Goal: Task Accomplishment & Management: Use online tool/utility

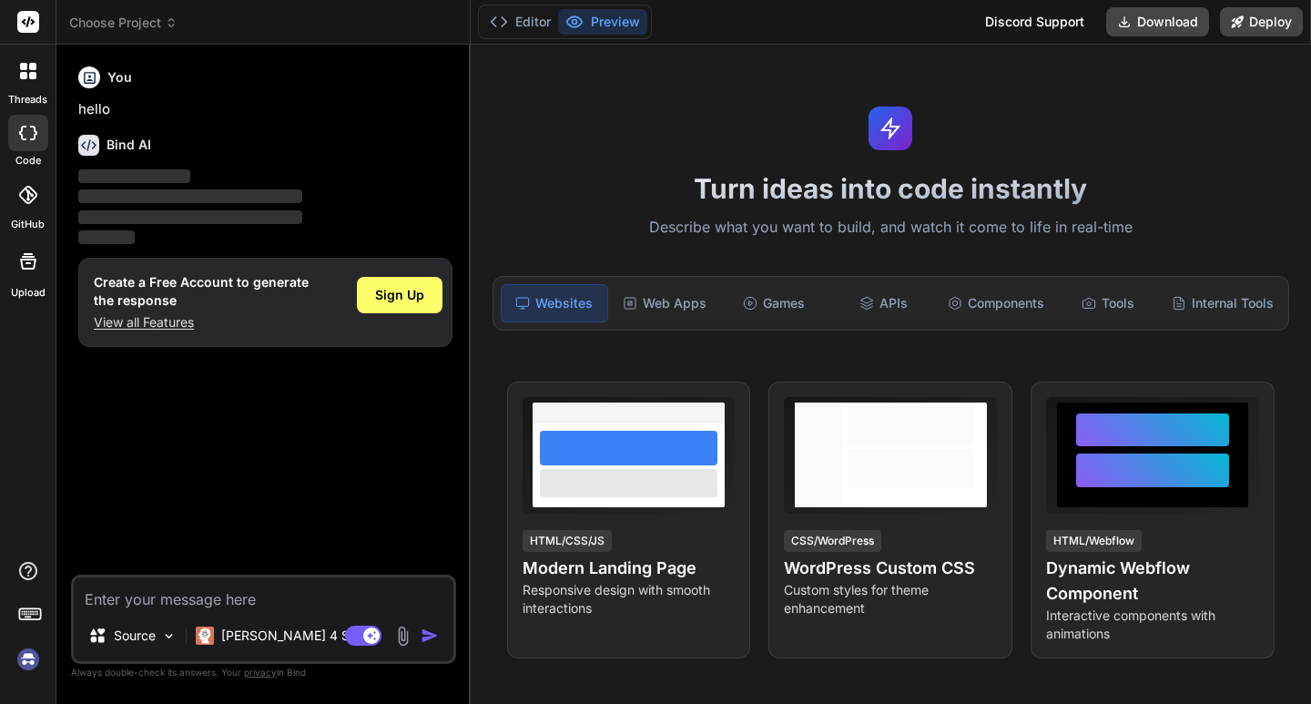
click at [450, 290] on div "Create a Free Account to generate the response View all Features Sign Up" at bounding box center [265, 302] width 374 height 89
click at [410, 297] on span "Sign Up" at bounding box center [399, 295] width 49 height 18
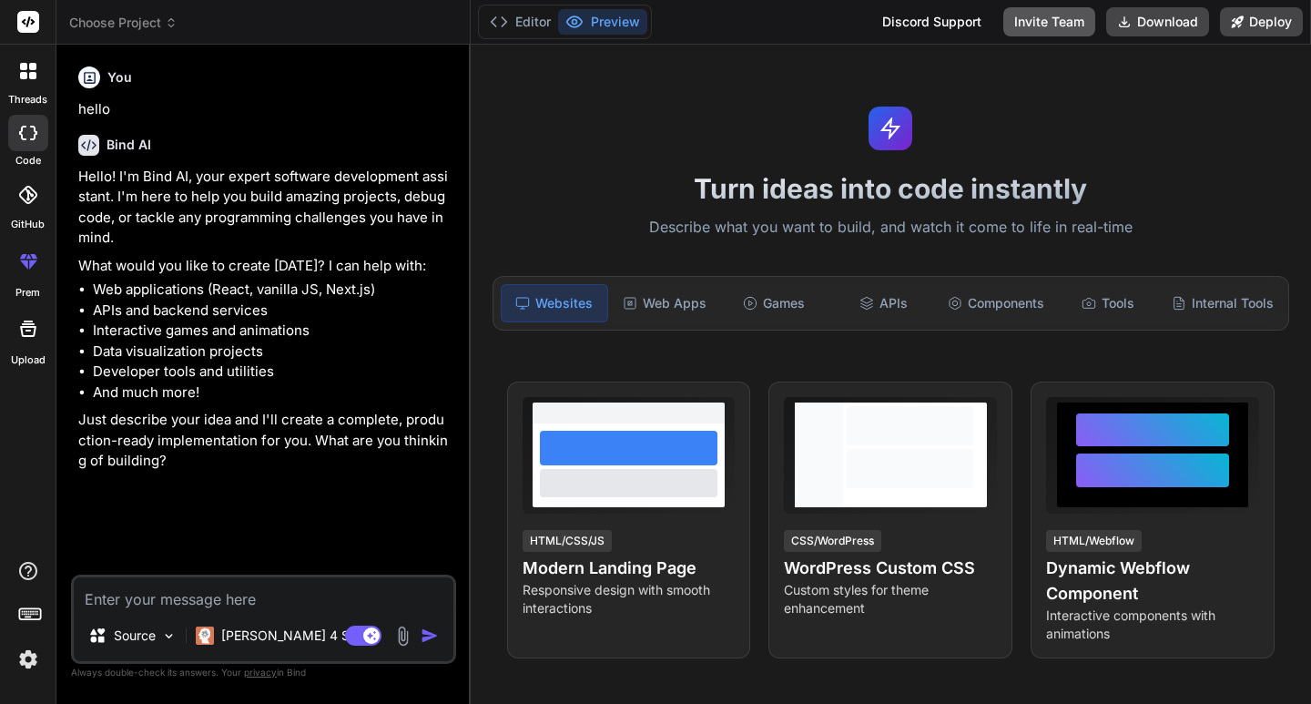
type textarea "x"
click at [161, 597] on textarea at bounding box center [264, 593] width 380 height 33
paste textarea "Create a portal where the Employees can take the leave from there Team Leader m…"
type textarea "Create a portal where the Employees can take the leave from there Team Leader m…"
type textarea "x"
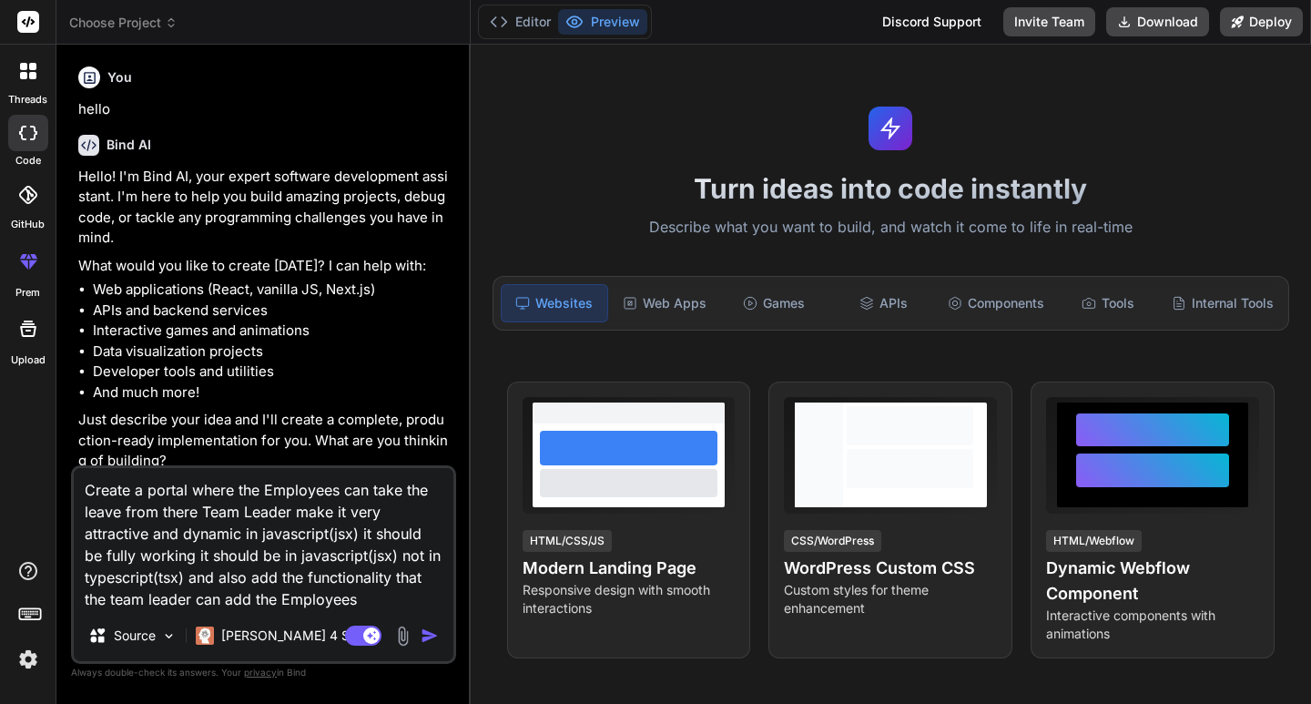
type textarea "Create a portal where the Employees can take the leave from there Team Leader m…"
click at [427, 637] on img "button" at bounding box center [430, 635] width 18 height 18
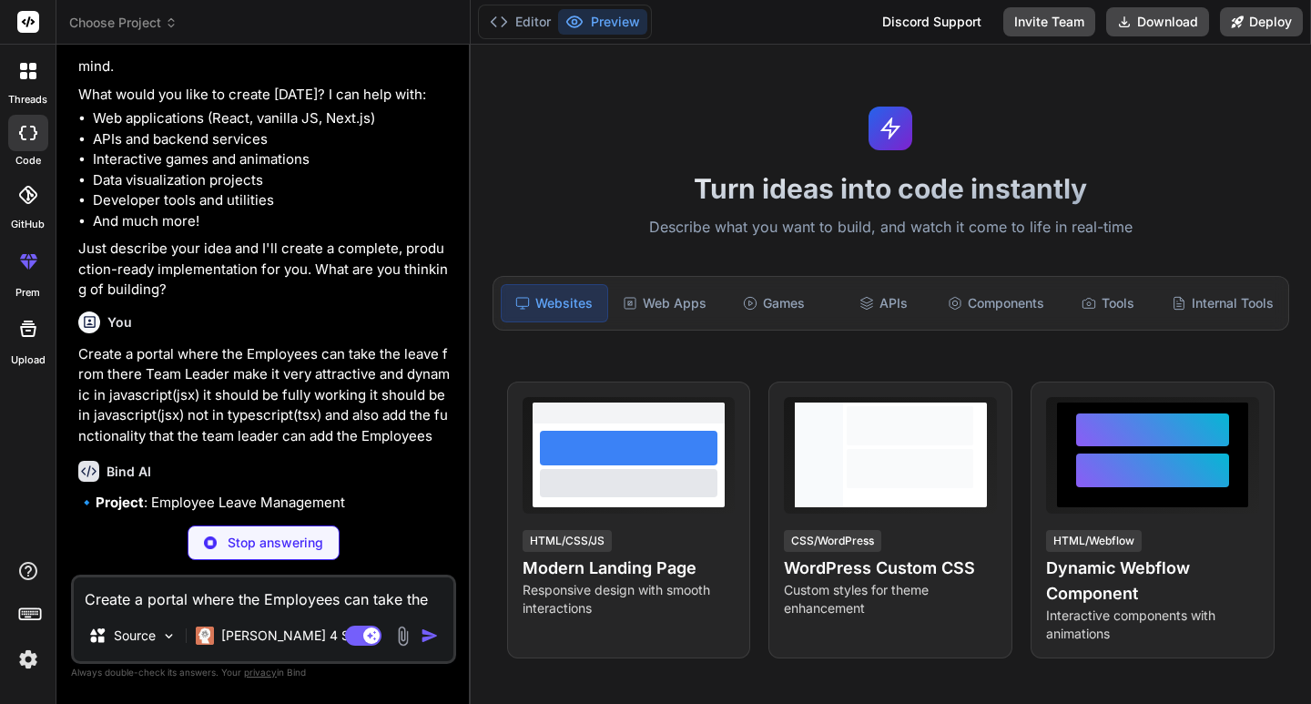
scroll to position [171, 0]
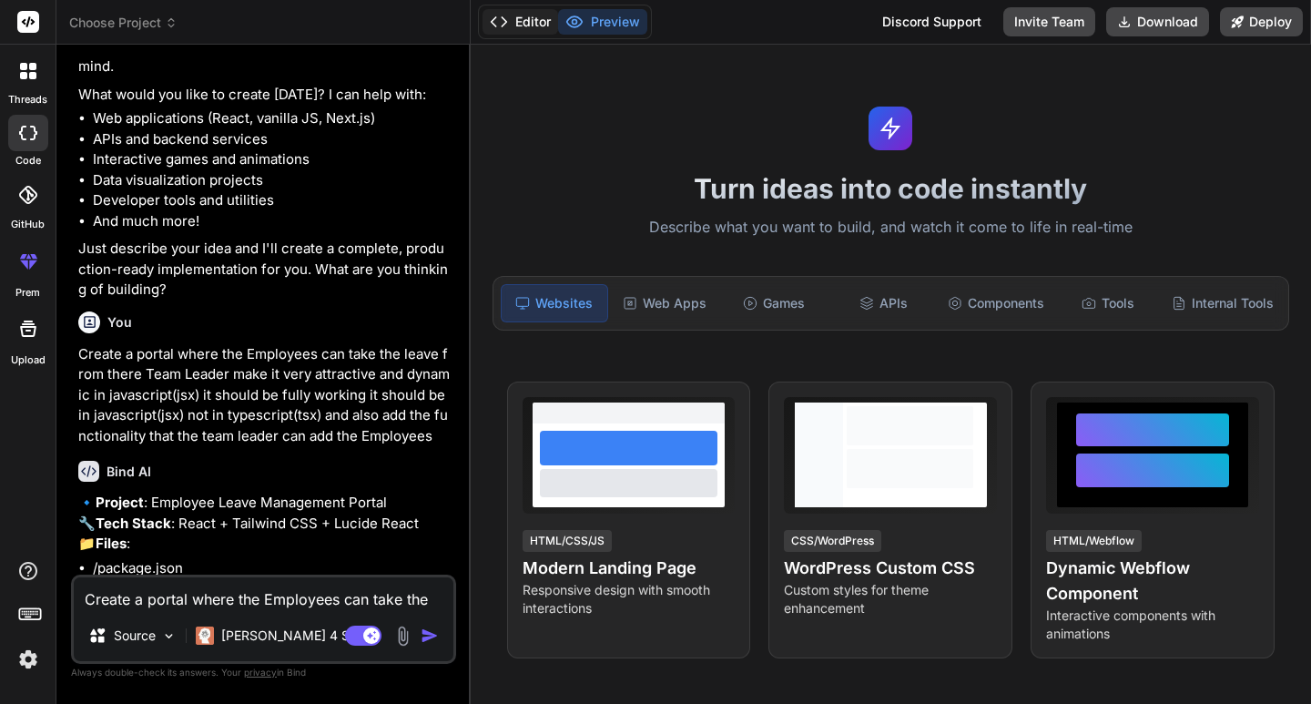
click at [521, 16] on button "Editor" at bounding box center [521, 21] width 76 height 25
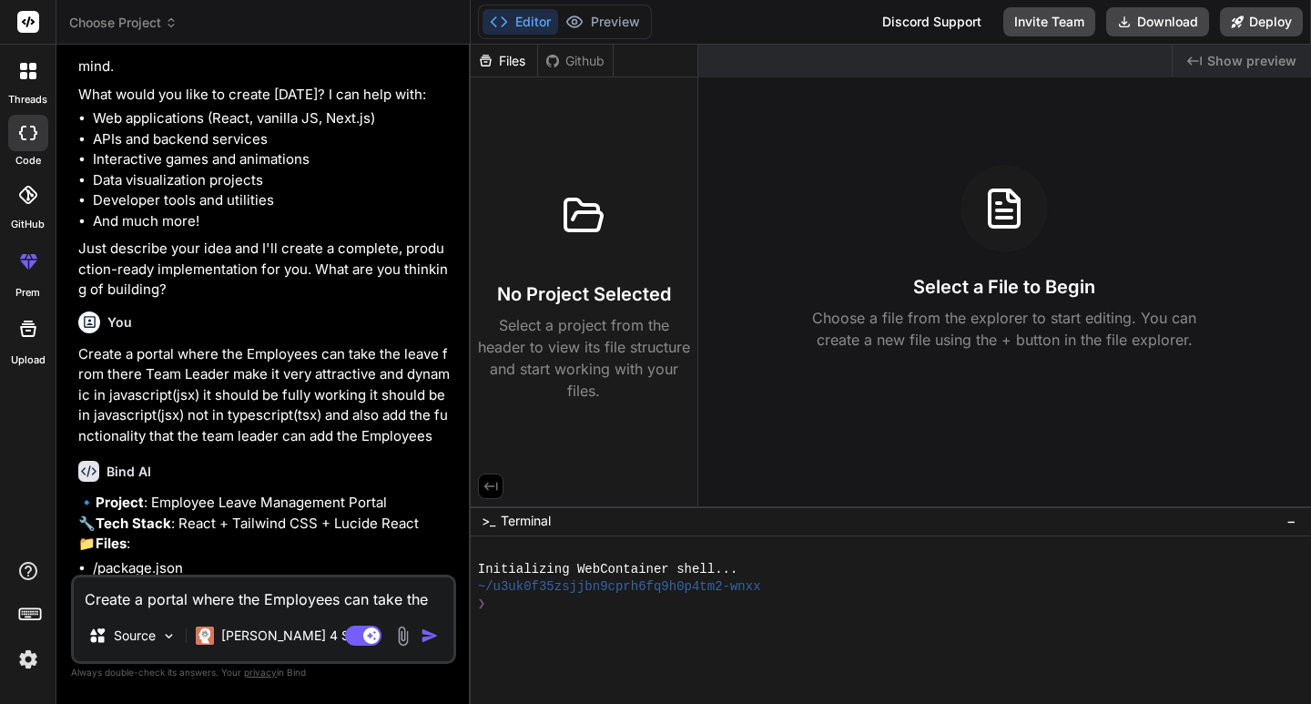
type textarea "x"
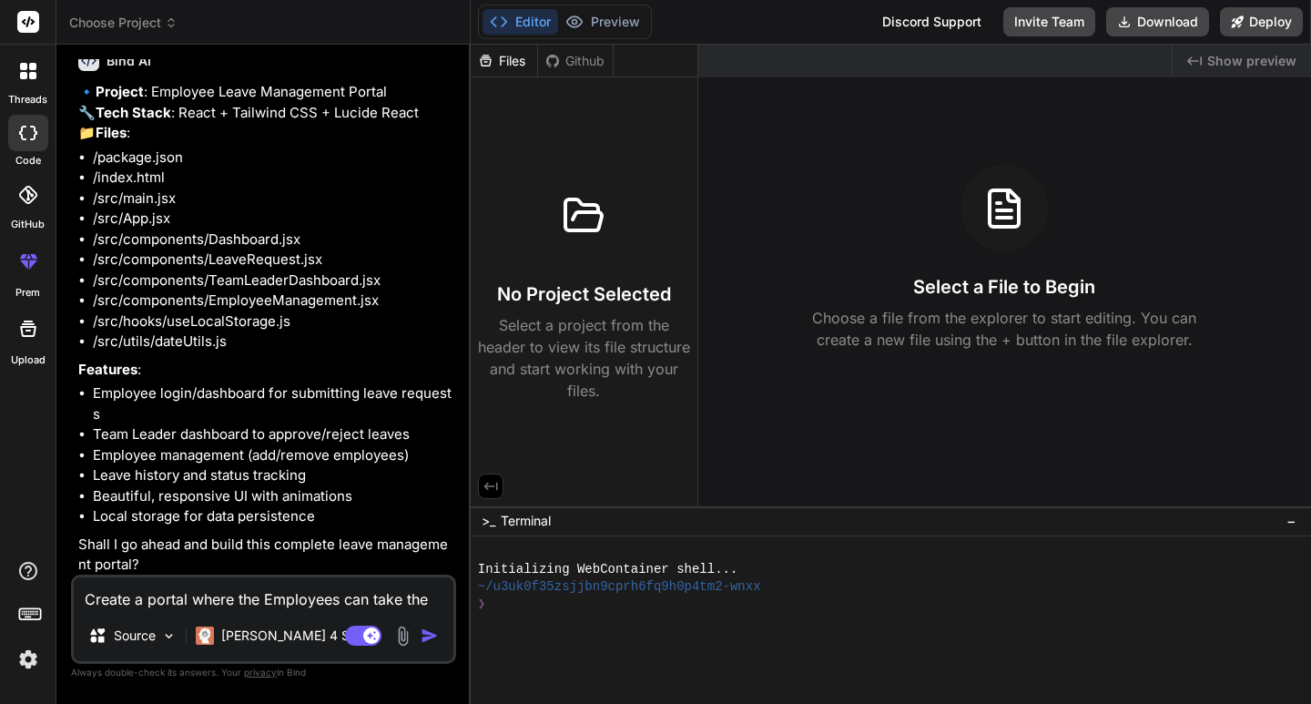
scroll to position [627, 0]
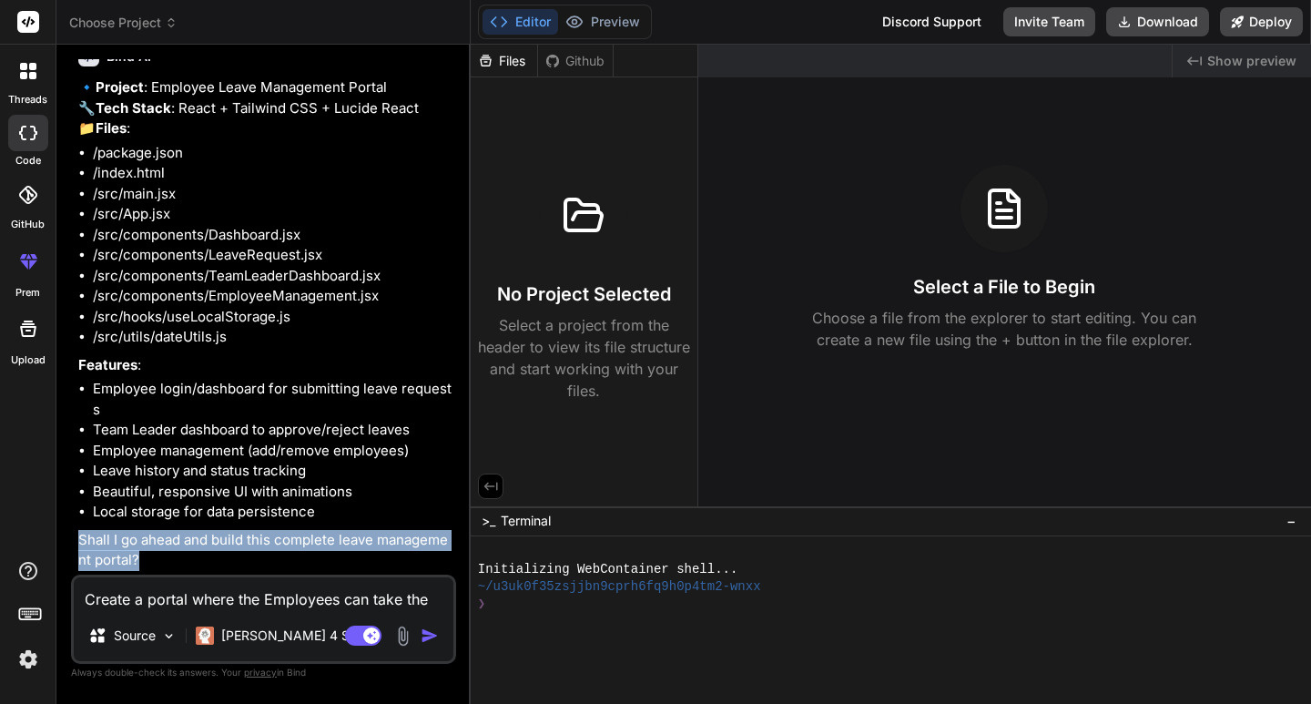
drag, startPoint x: 77, startPoint y: 540, endPoint x: 141, endPoint y: 562, distance: 67.4
click at [141, 562] on div "You hello Bind AI Hello! I'm Bind AI, your expert software development assistan…" at bounding box center [266, 316] width 382 height 515
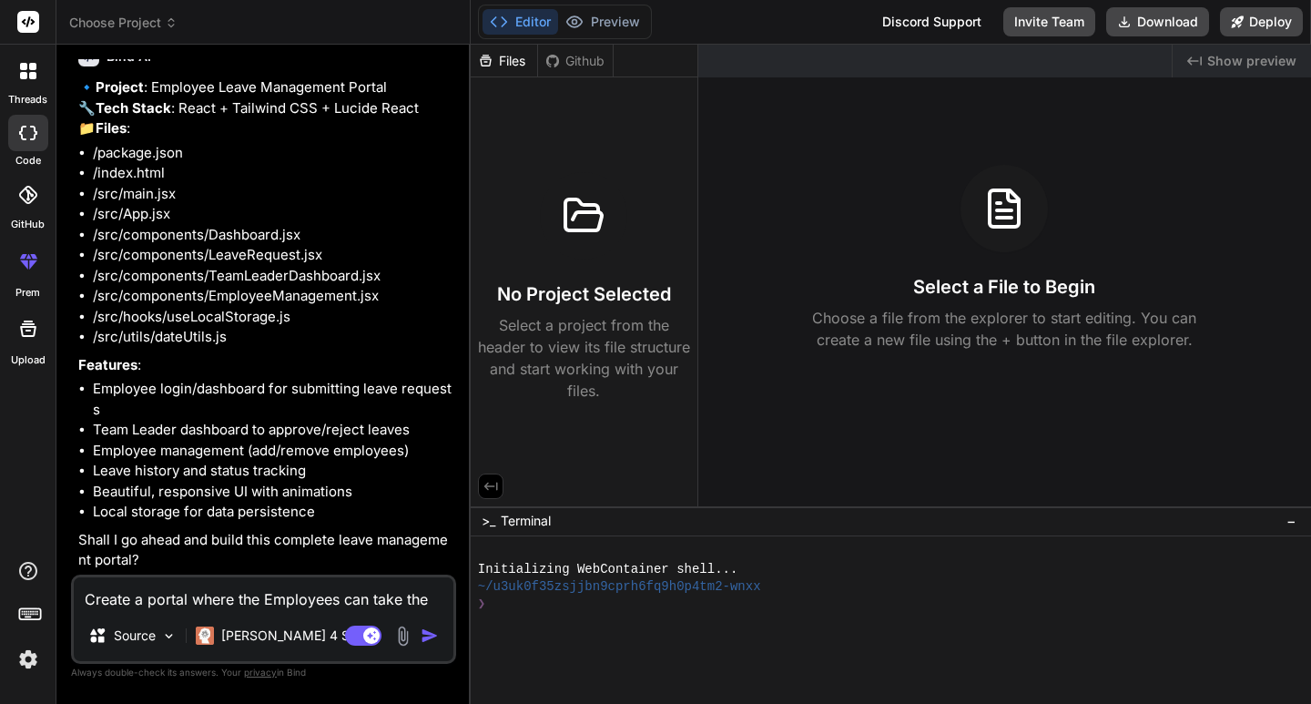
click at [147, 599] on textarea "Create a portal where the Employees can take the leave from there Team Leader m…" at bounding box center [264, 593] width 380 height 33
type textarea "Y"
type textarea "x"
type textarea "Ye"
type textarea "x"
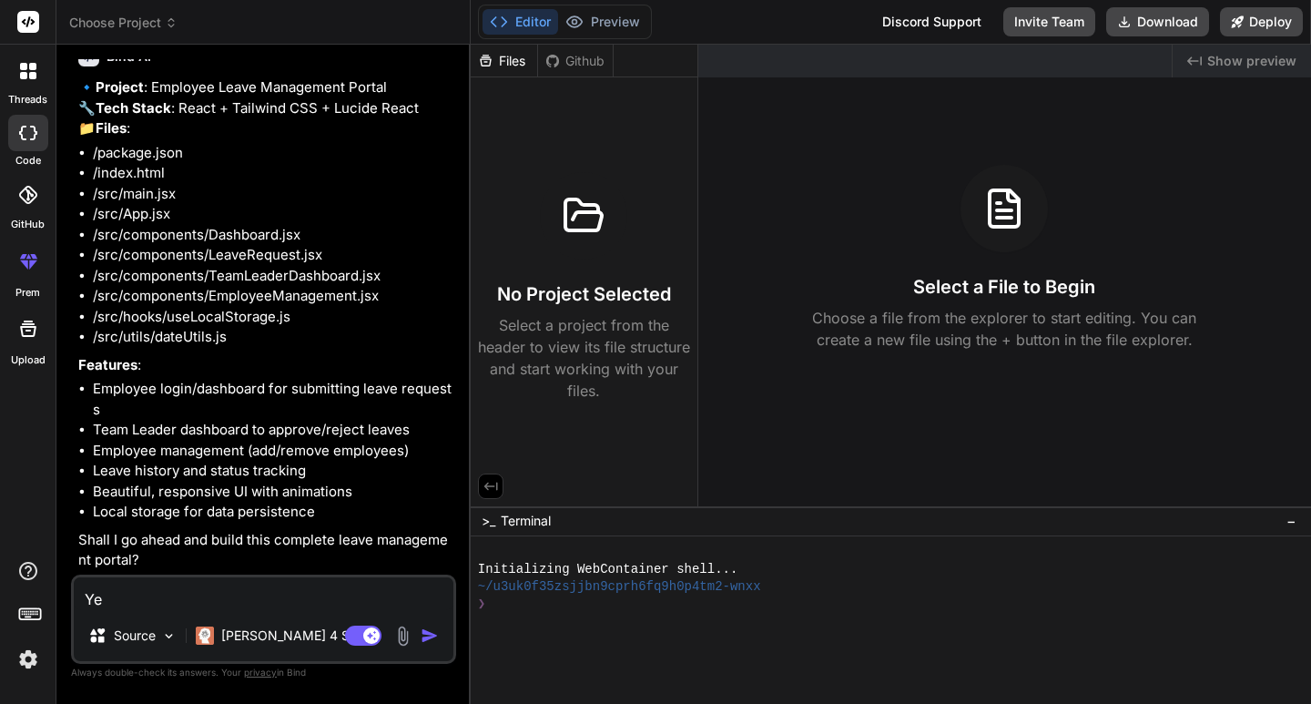
type textarea "Yes"
type textarea "x"
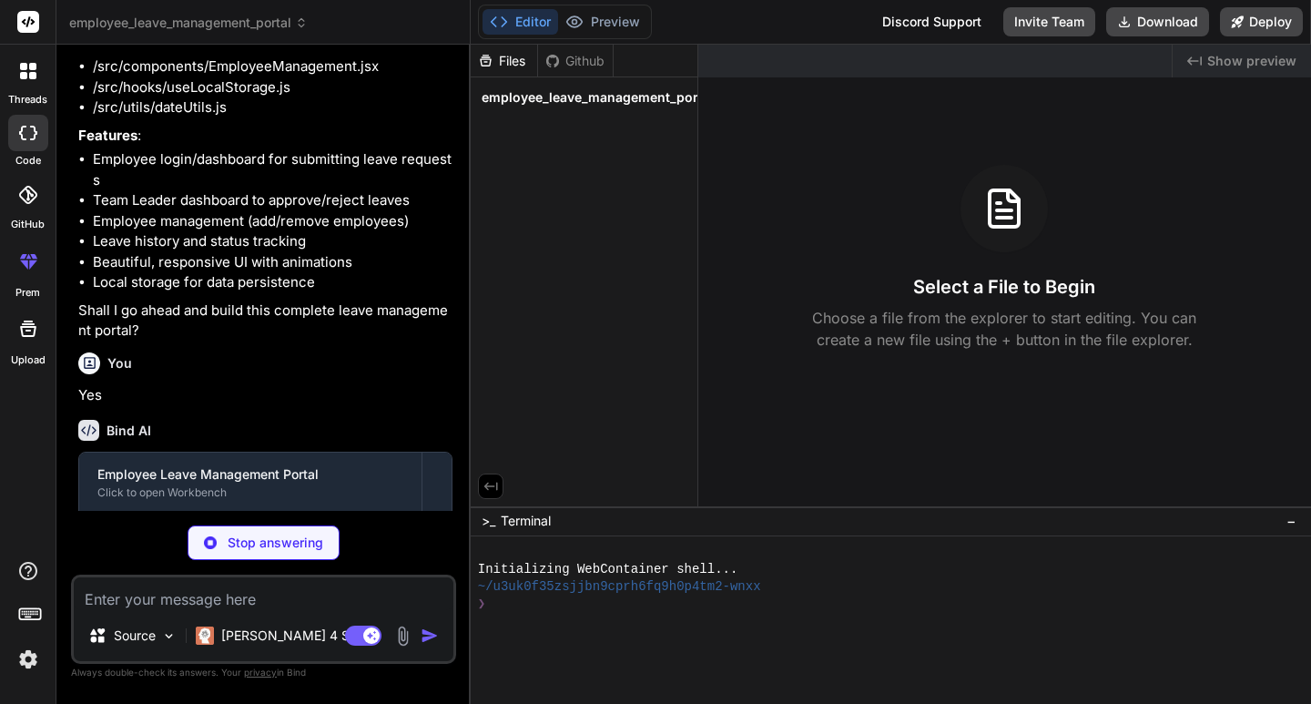
scroll to position [916, 0]
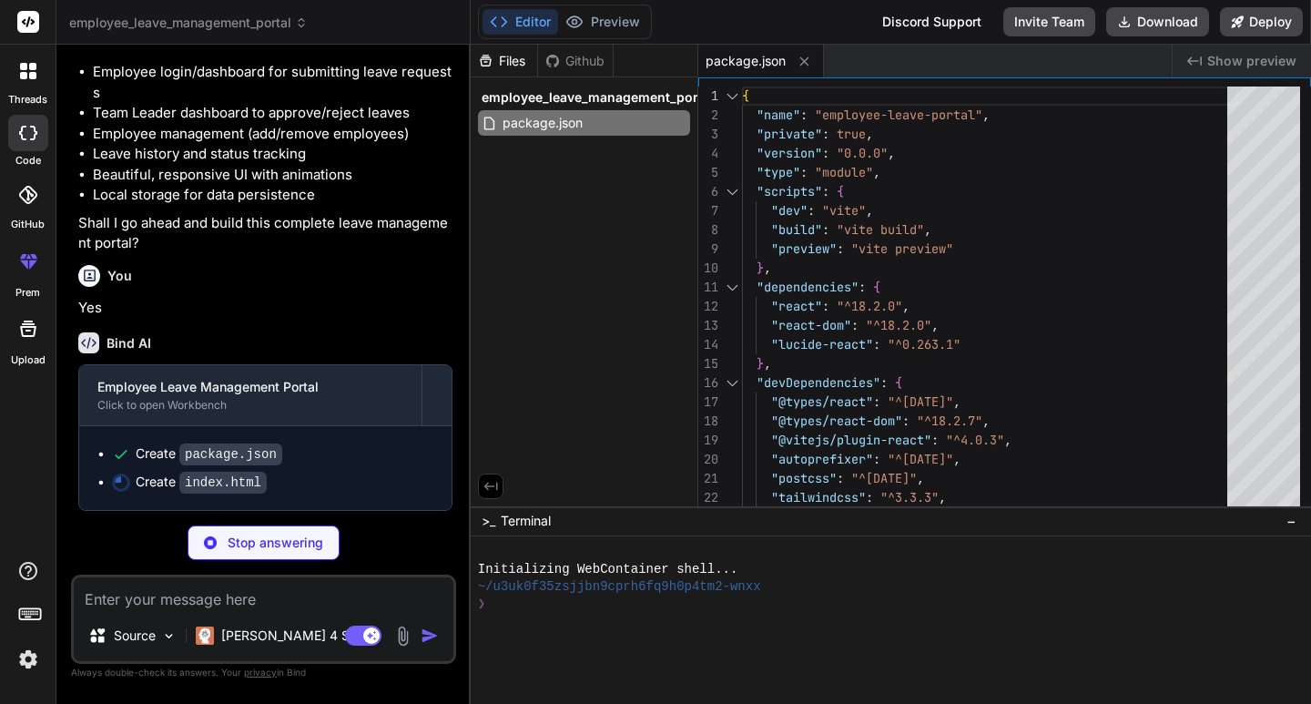
type textarea "x"
type textarea "<div id="root"></div> <script type="module" src="/src/main.jsx"></script> </bod…"
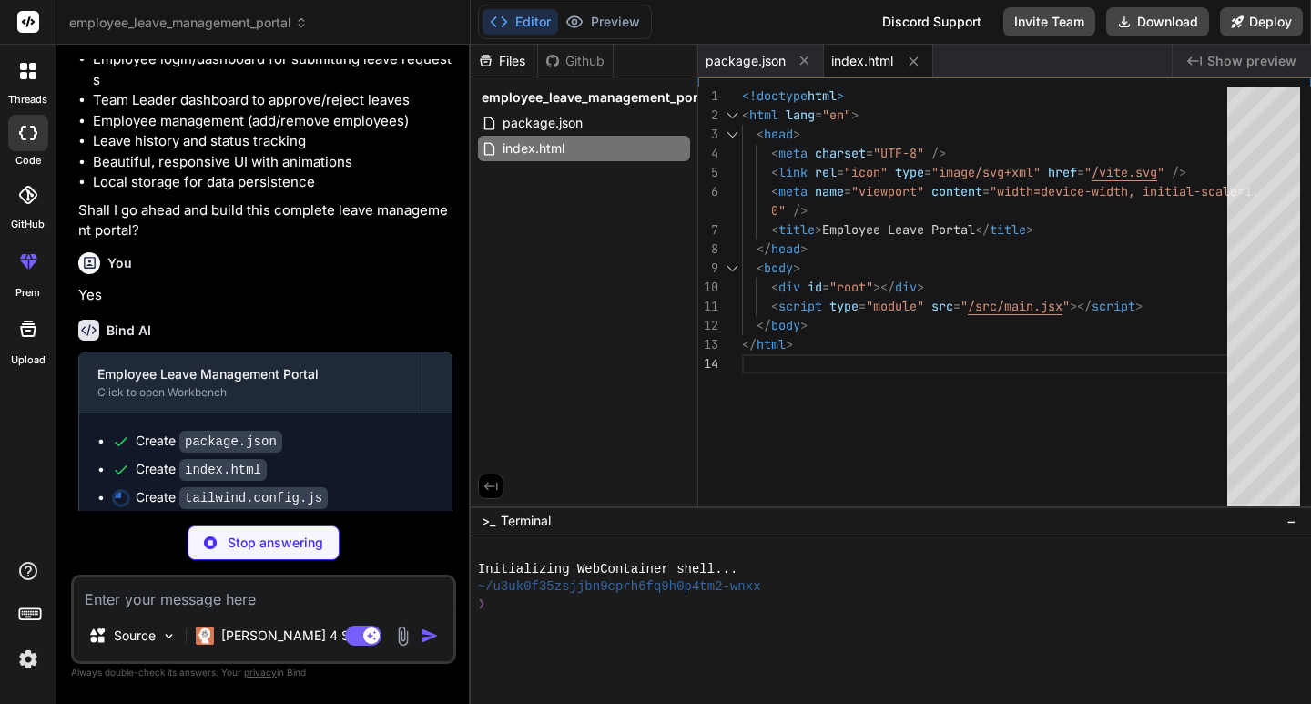
type textarea "x"
type textarea "'100%': { opacity: '1', transform: 'translateY(0)' }, } } }, }, plugins: [], }"
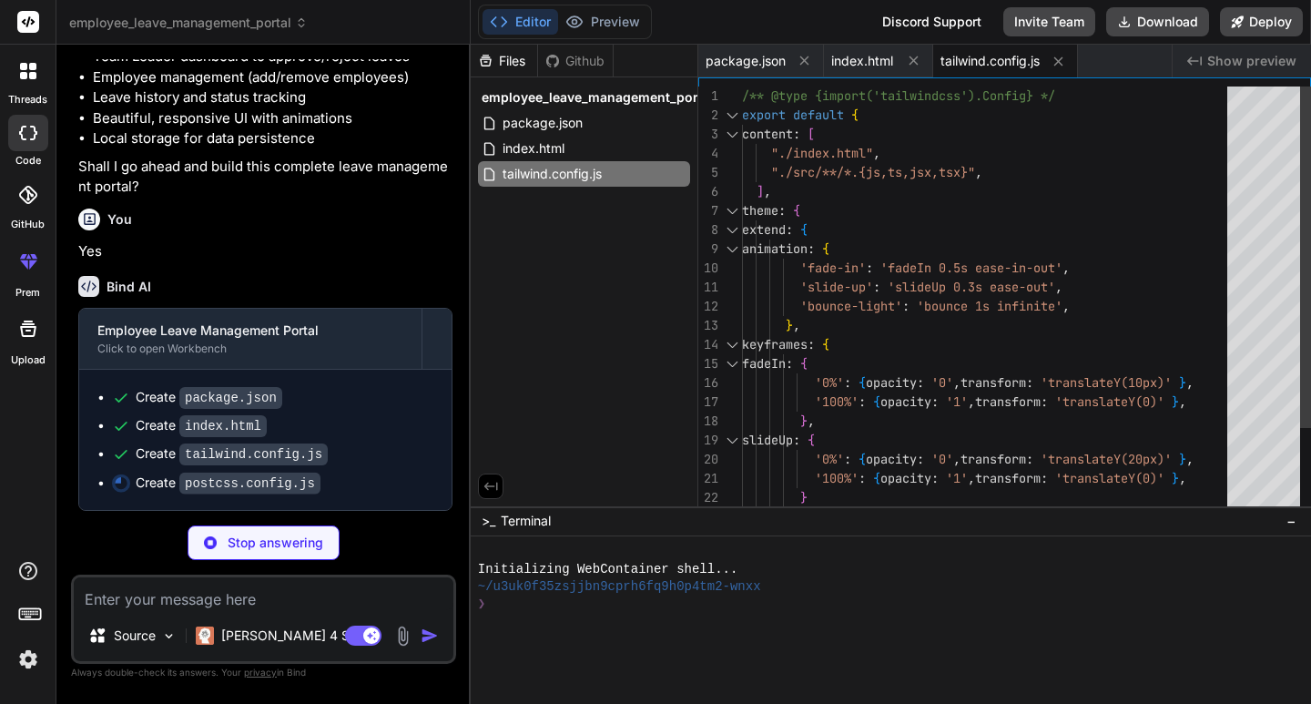
type textarea "x"
type textarea "export default { plugins: { tailwindcss: {}, autoprefixer: {}, }, }"
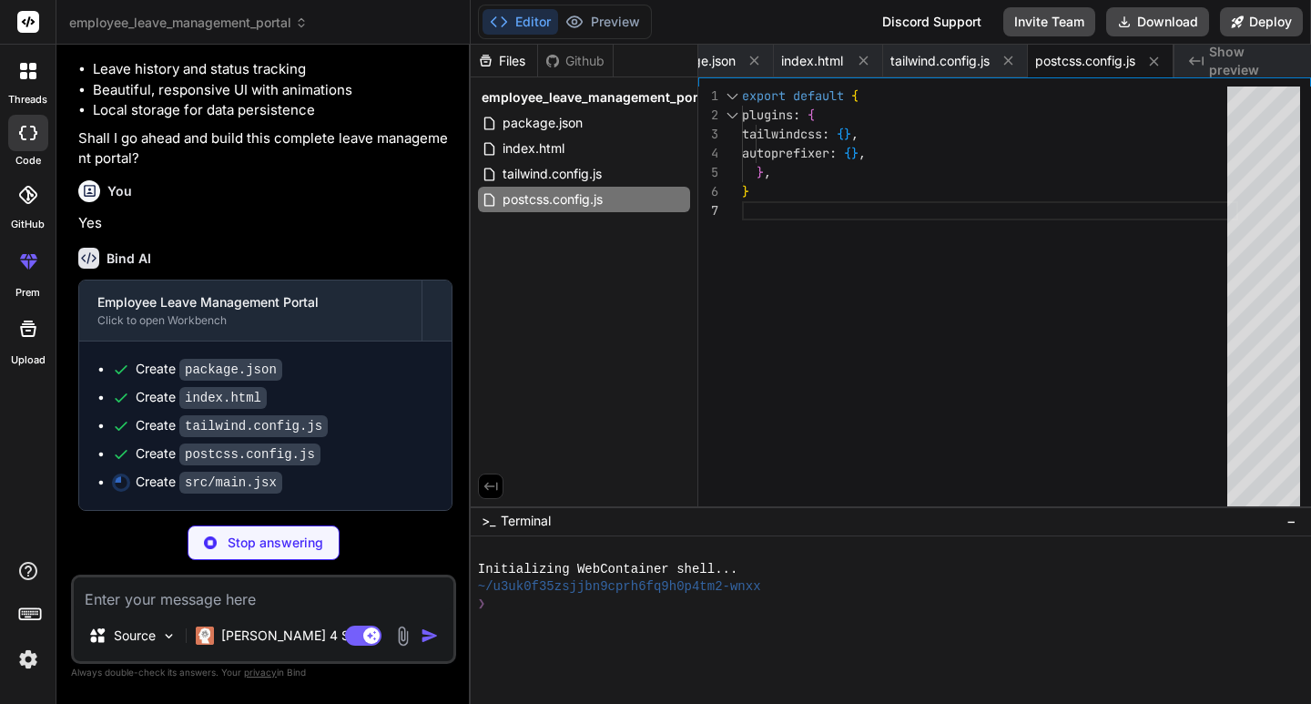
scroll to position [1029, 0]
type textarea "x"
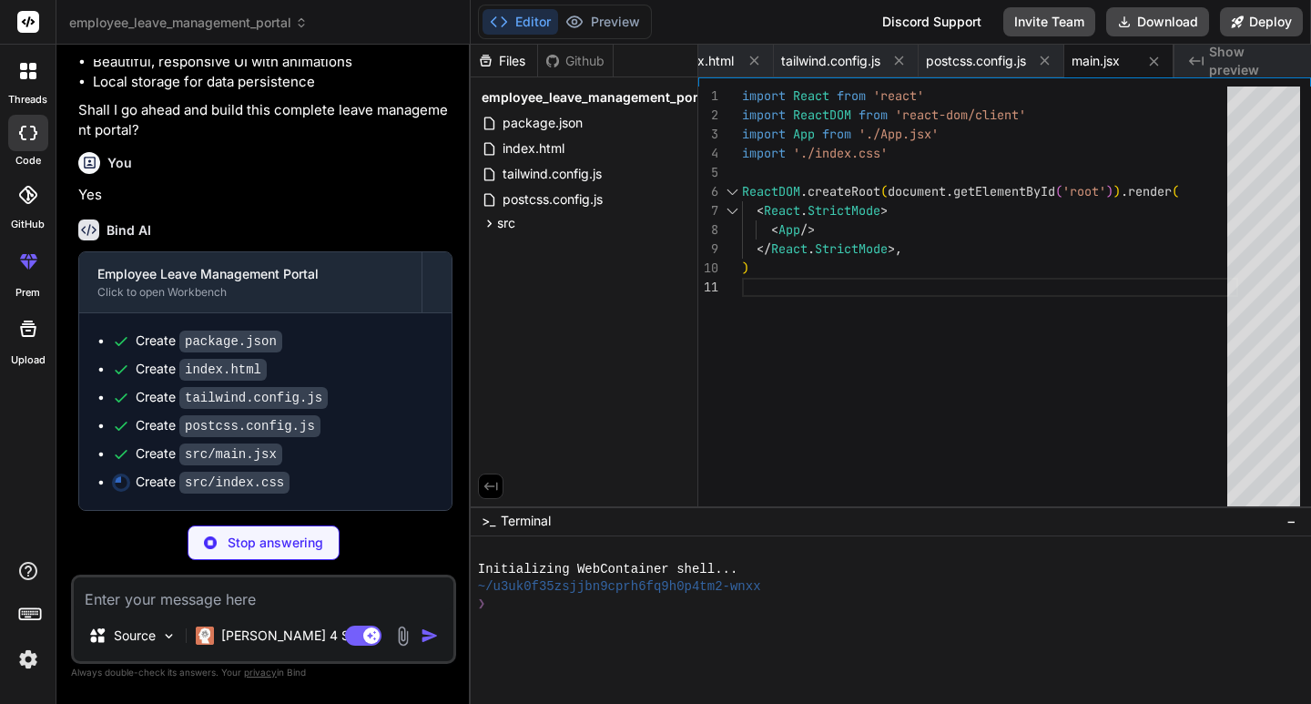
scroll to position [1057, 0]
type textarea "x"
type textarea "font-medium; } }"
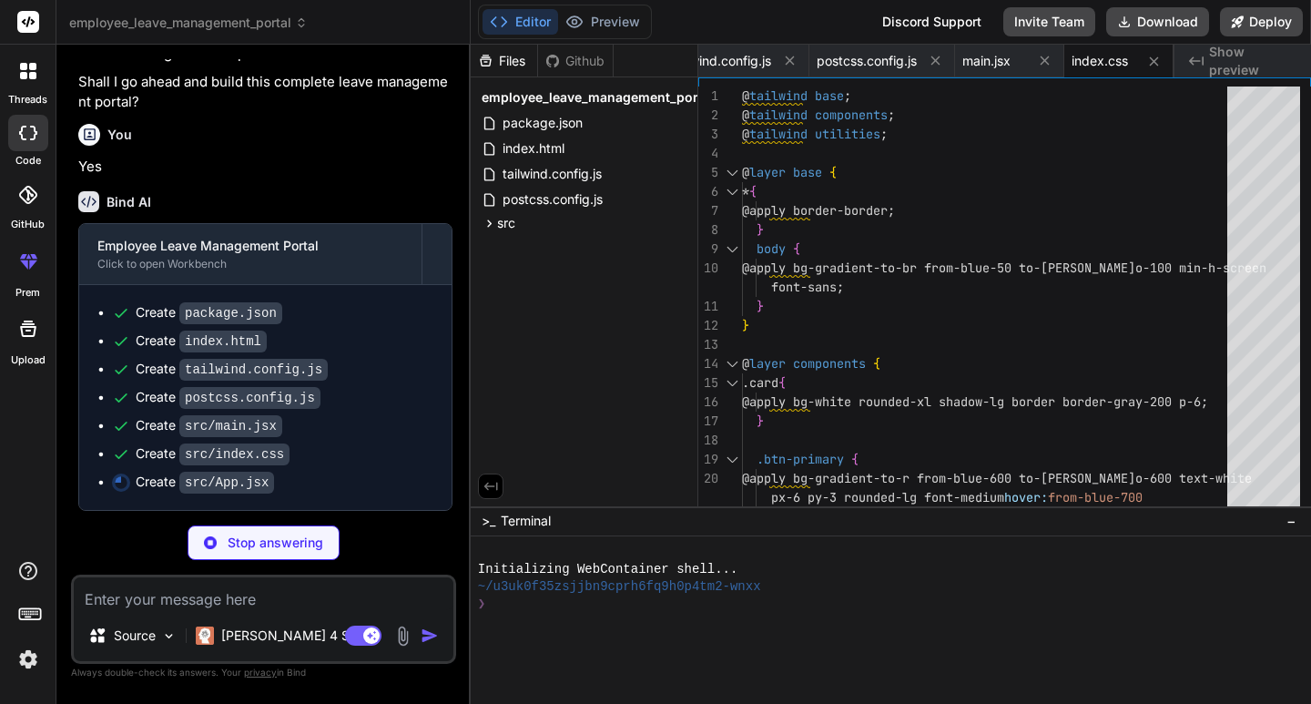
scroll to position [1085, 0]
type textarea "x"
type textarea "</div> </div> ) } export default App"
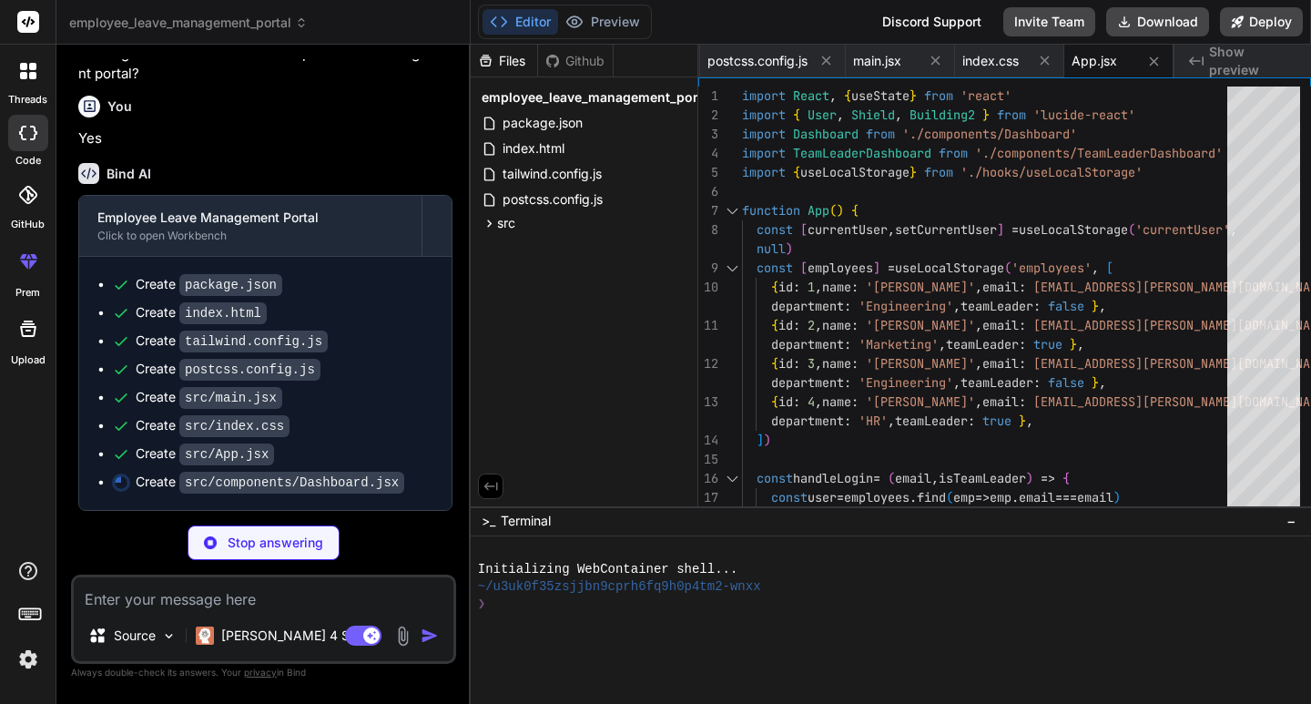
scroll to position [1114, 0]
click at [491, 221] on icon at bounding box center [489, 223] width 15 height 15
type textarea "x"
type textarea "</div> ) } export default Dashboard"
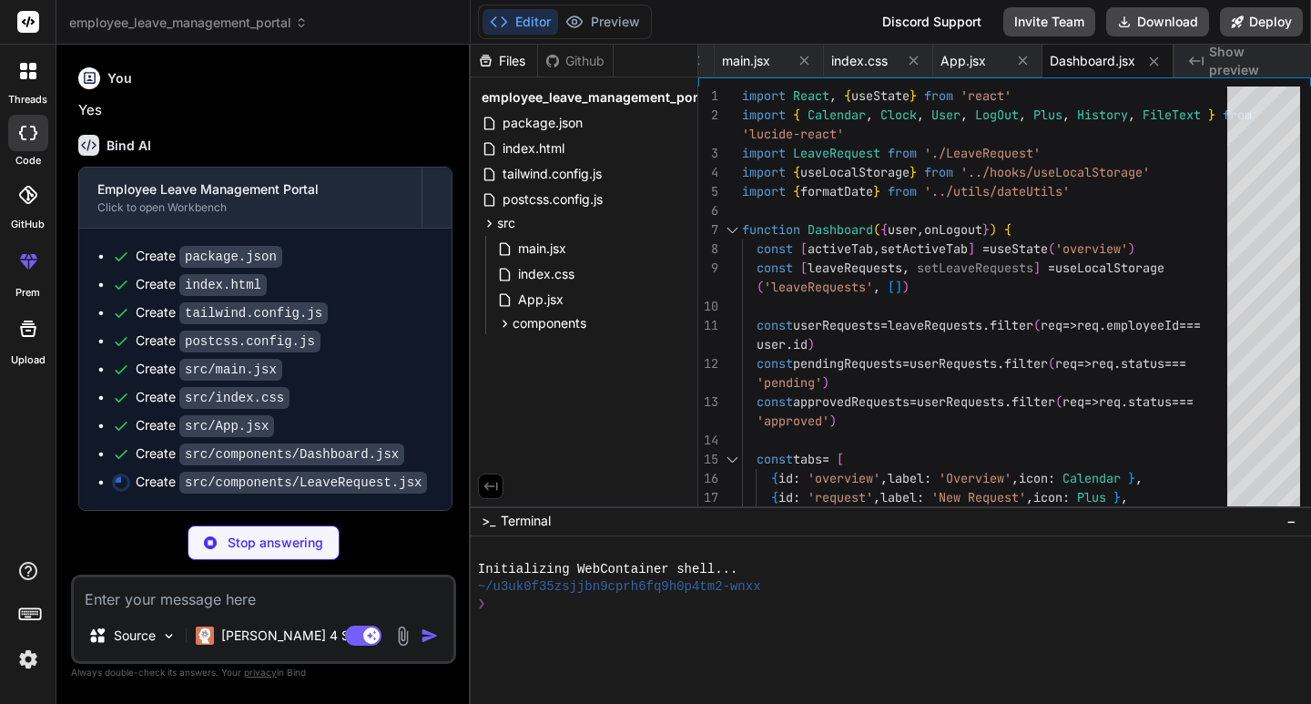
scroll to position [960, 0]
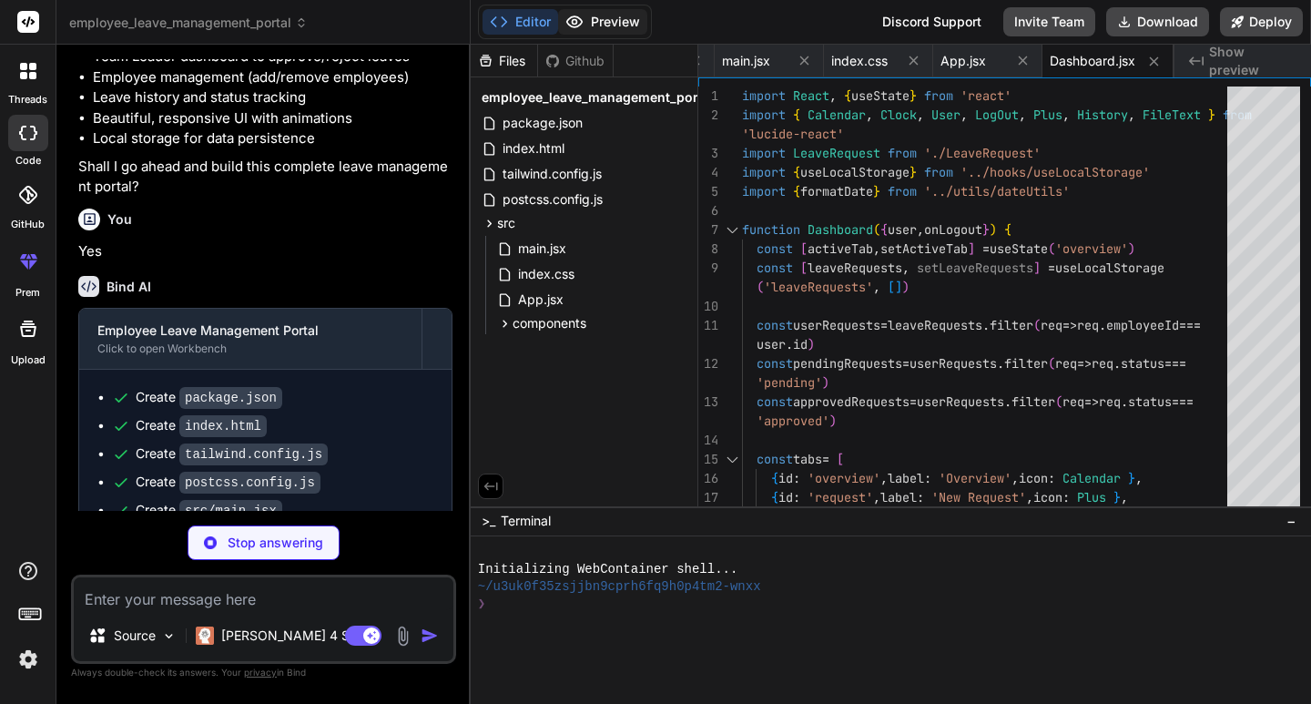
click at [605, 15] on button "Preview" at bounding box center [602, 21] width 89 height 25
click at [534, 19] on button "Editor" at bounding box center [521, 21] width 76 height 25
type textarea "x"
type textarea "</div> </form> </div> </div> ) } export default LeaveRequest"
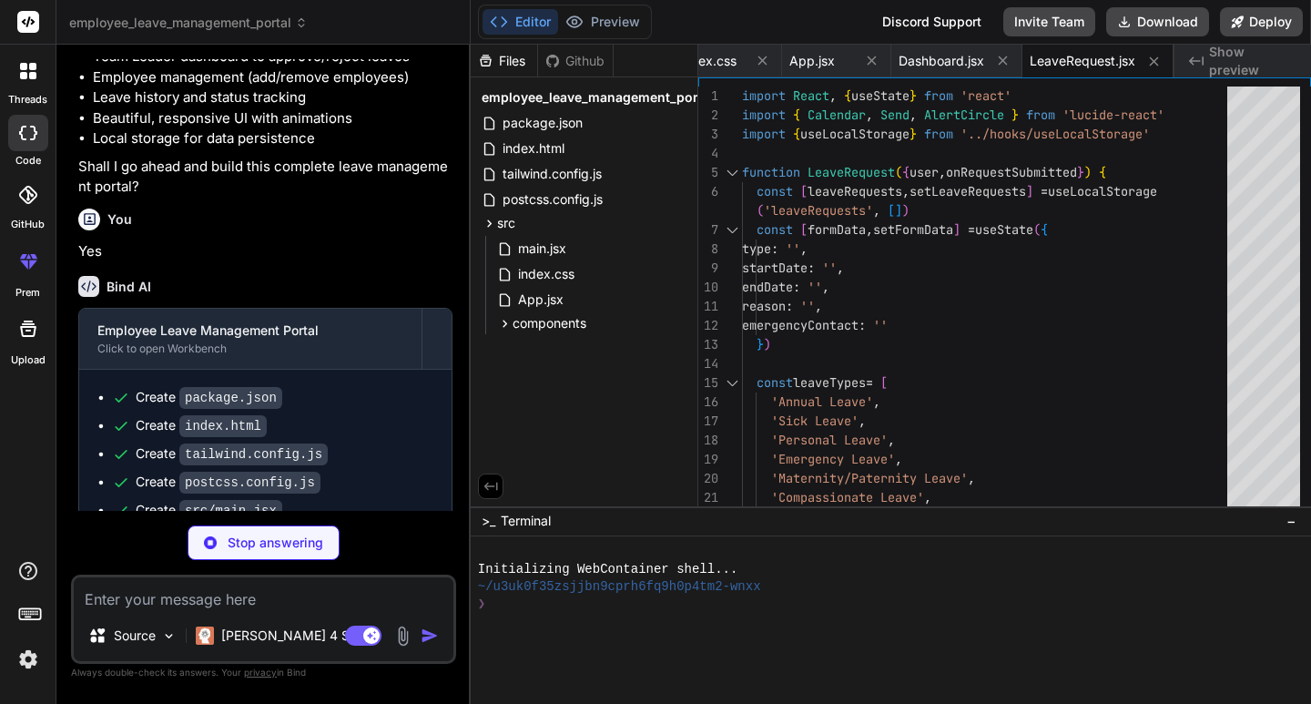
type textarea "x"
type textarea "</div> )} </> ) } export default TeamLeaderDashboard"
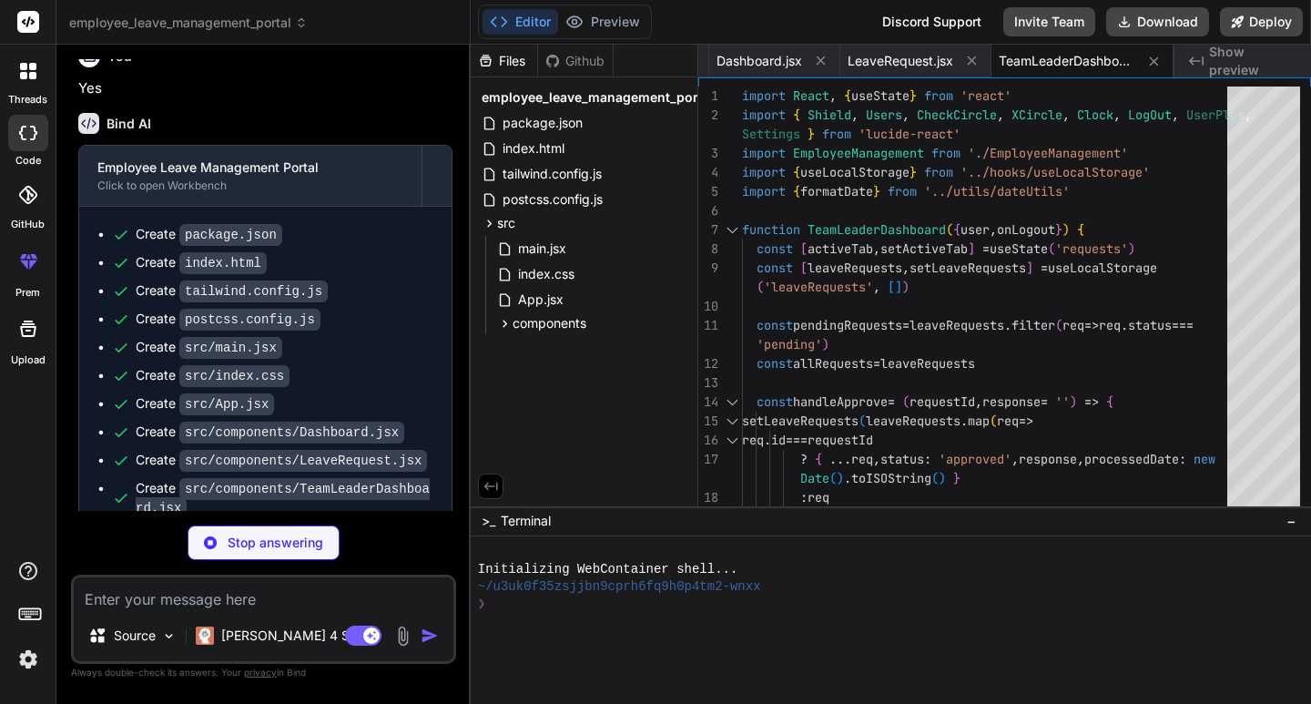
scroll to position [1237, 0]
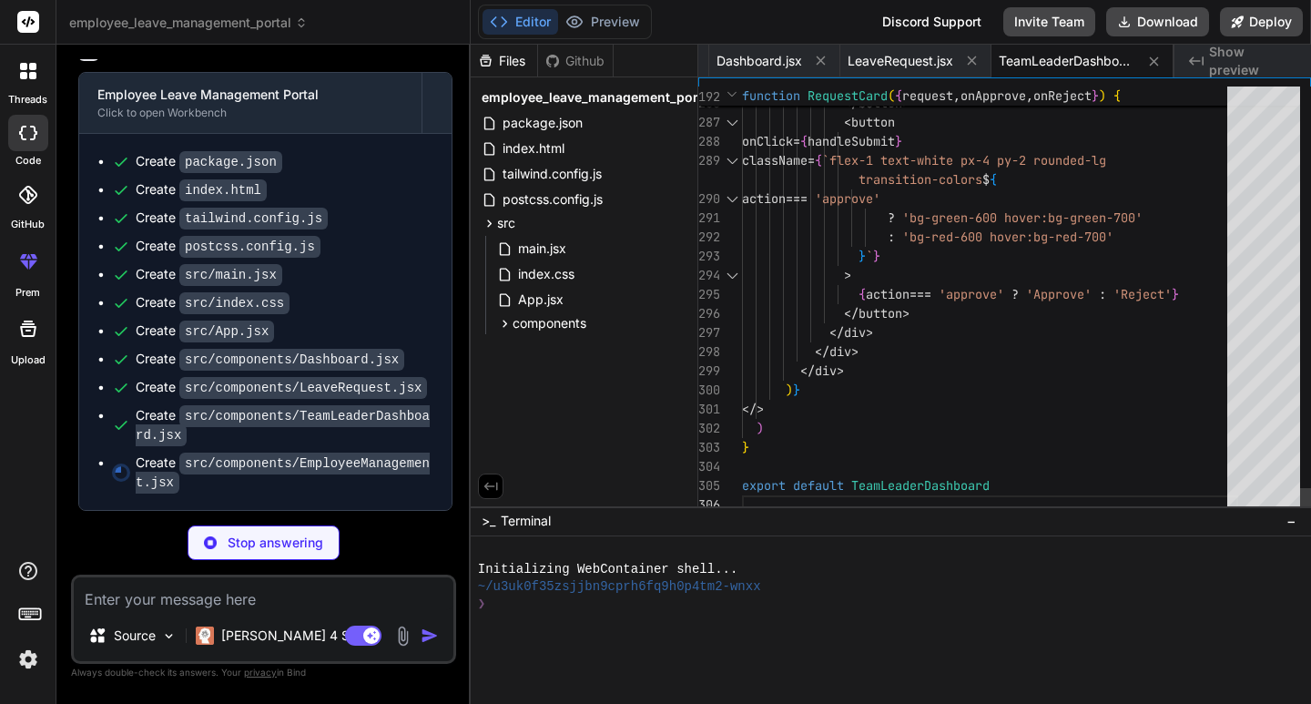
type textarea "x"
type textarea "</div> </div> ) } export default EmployeeManagement"
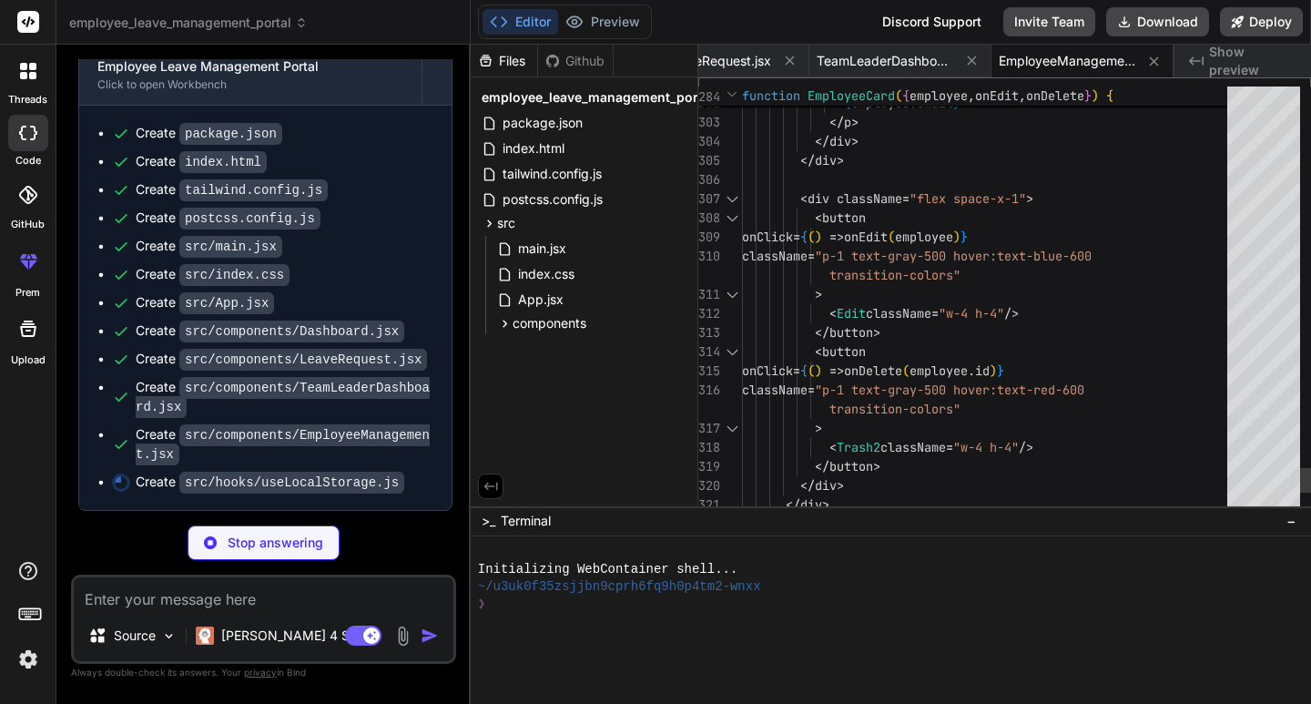
type textarea "x"
type textarea "console.warn(`Error setting localStorage key "${key}":`, error) } } return [sto…"
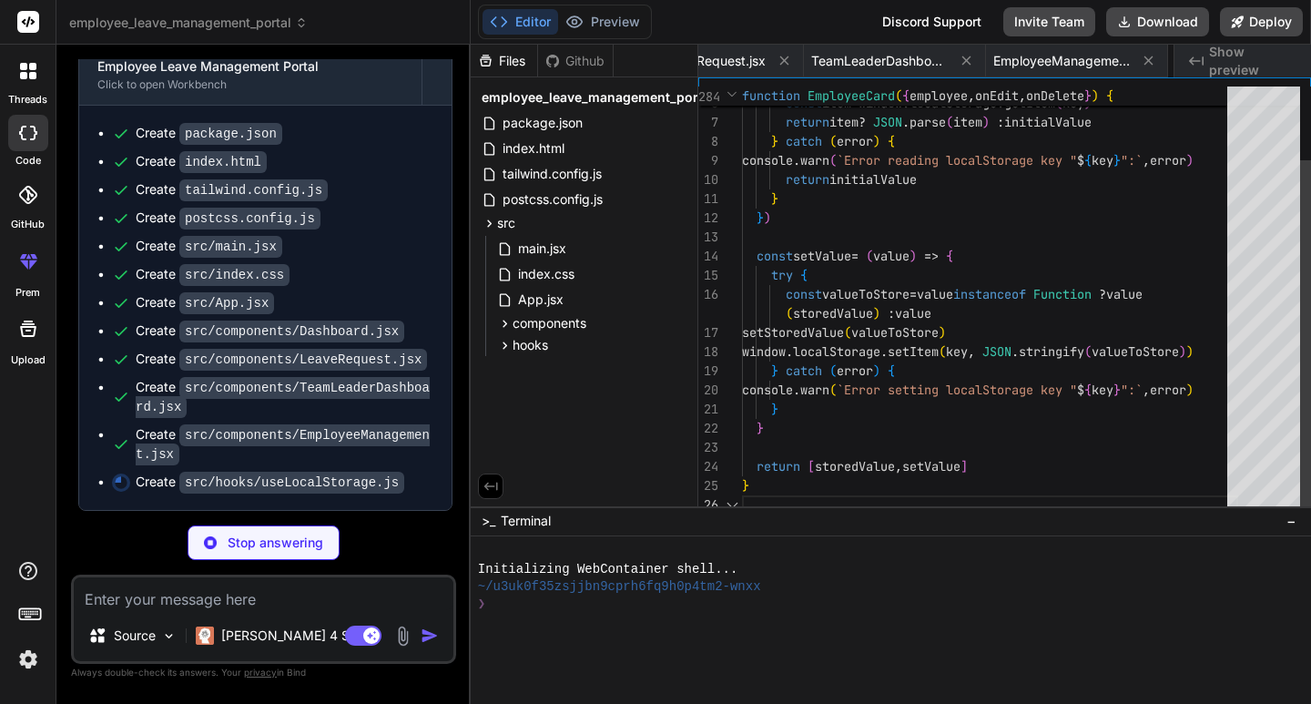
scroll to position [0, 1190]
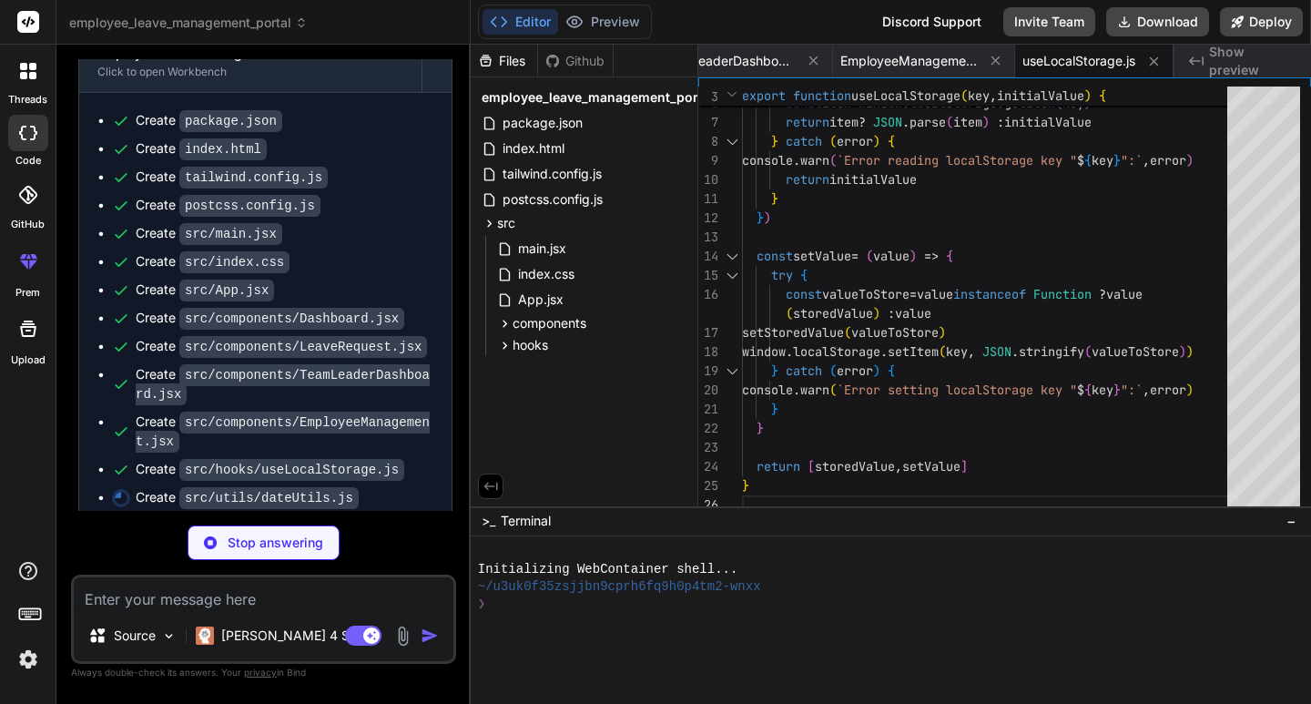
type textarea "x"
type textarea "}"
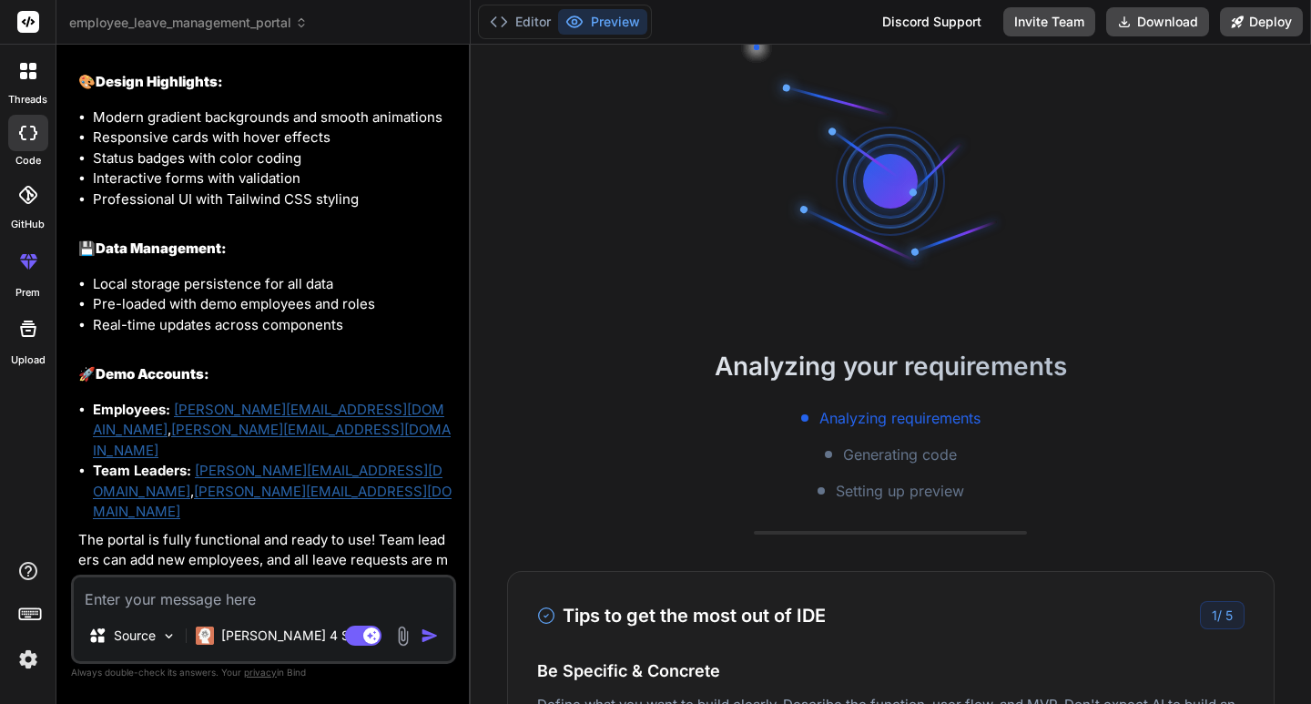
scroll to position [138, 0]
type textarea "x"
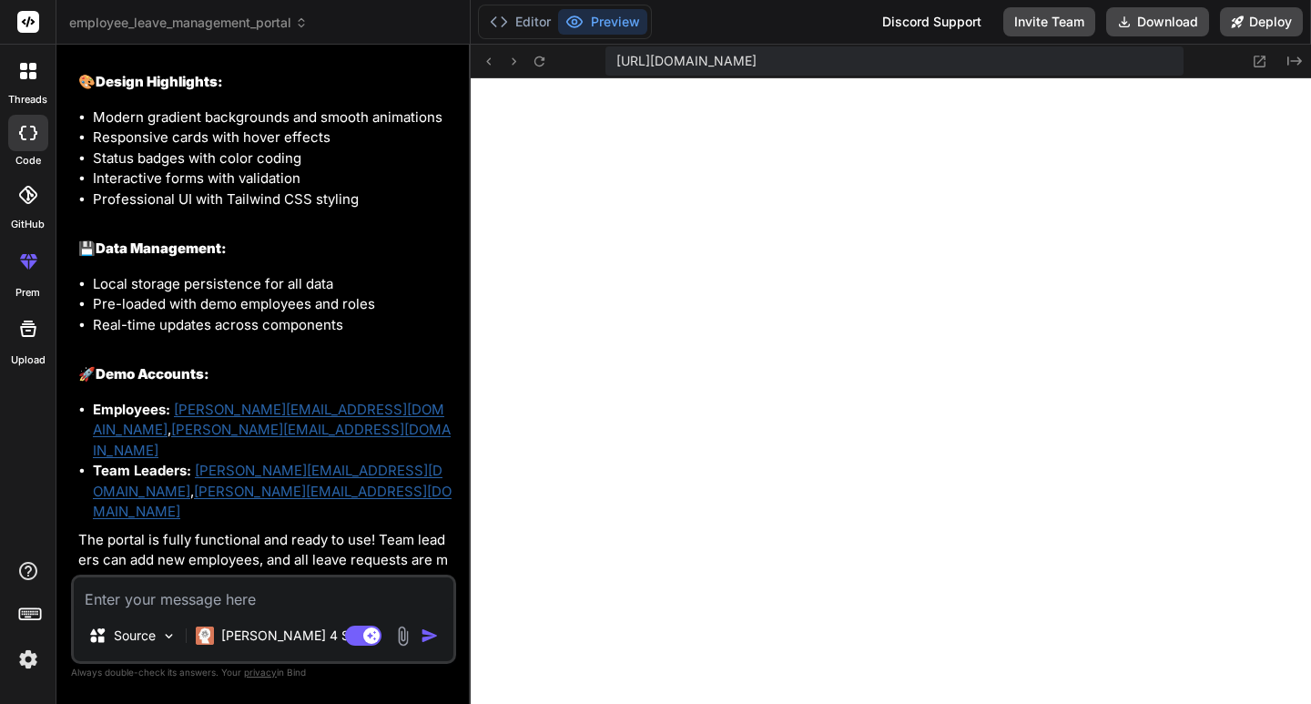
scroll to position [1003, 0]
click at [533, 25] on button "Editor" at bounding box center [521, 21] width 76 height 25
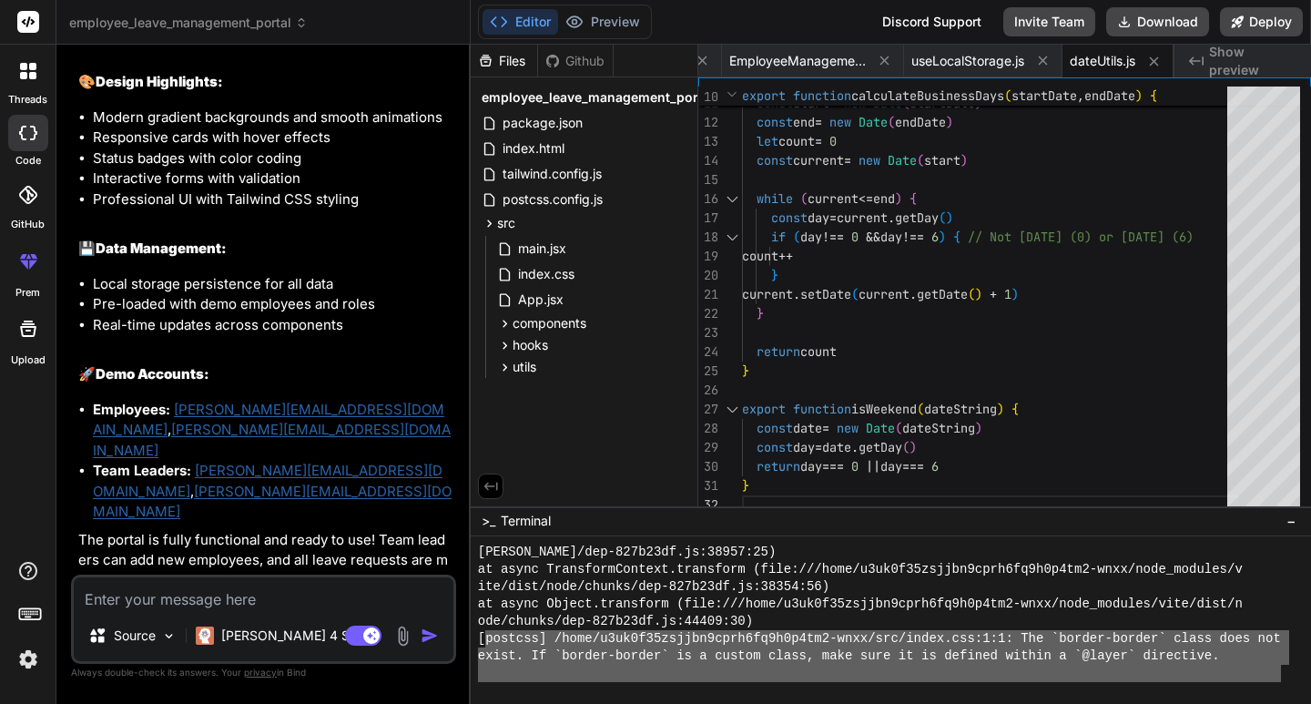
drag, startPoint x: 1279, startPoint y: 666, endPoint x: 484, endPoint y: 635, distance: 796.5
click at [484, 635] on div "[PERSON_NAME]/dep-827b23df.js:38957:25) at async TransformContext.transform (fi…" at bounding box center [883, 613] width 811 height 138
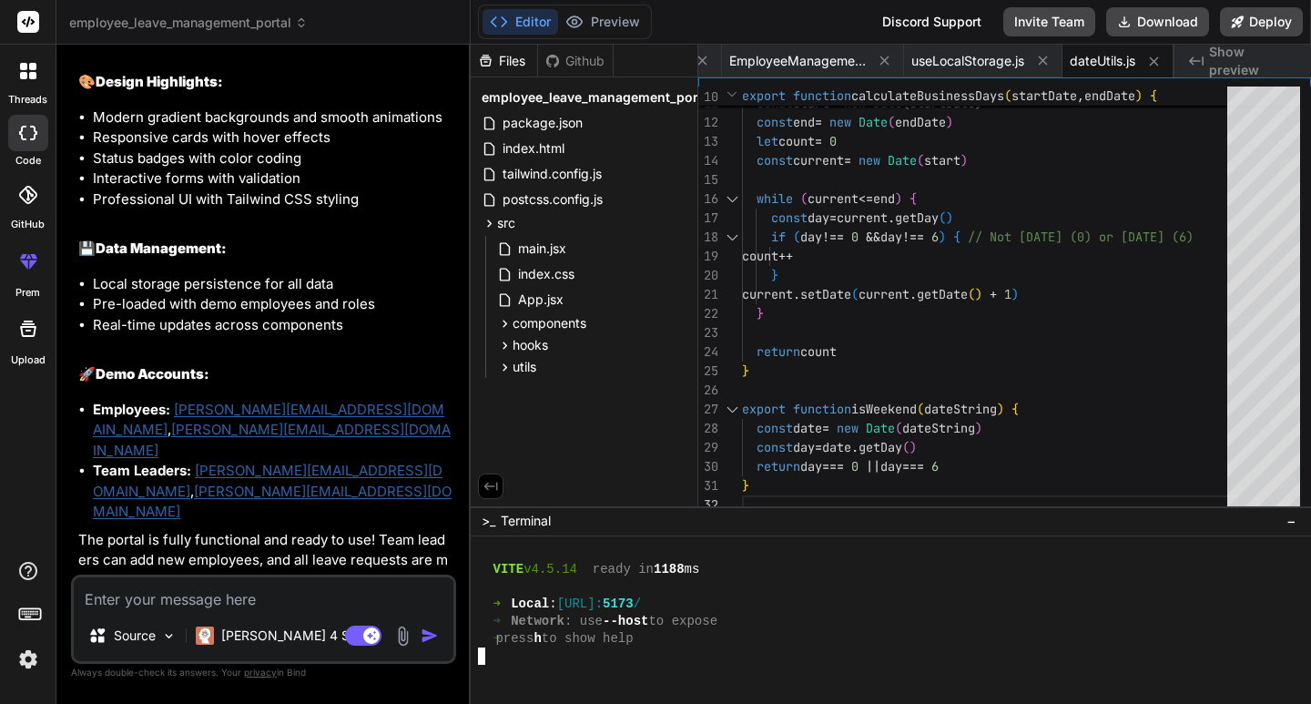
scroll to position [1730, 0]
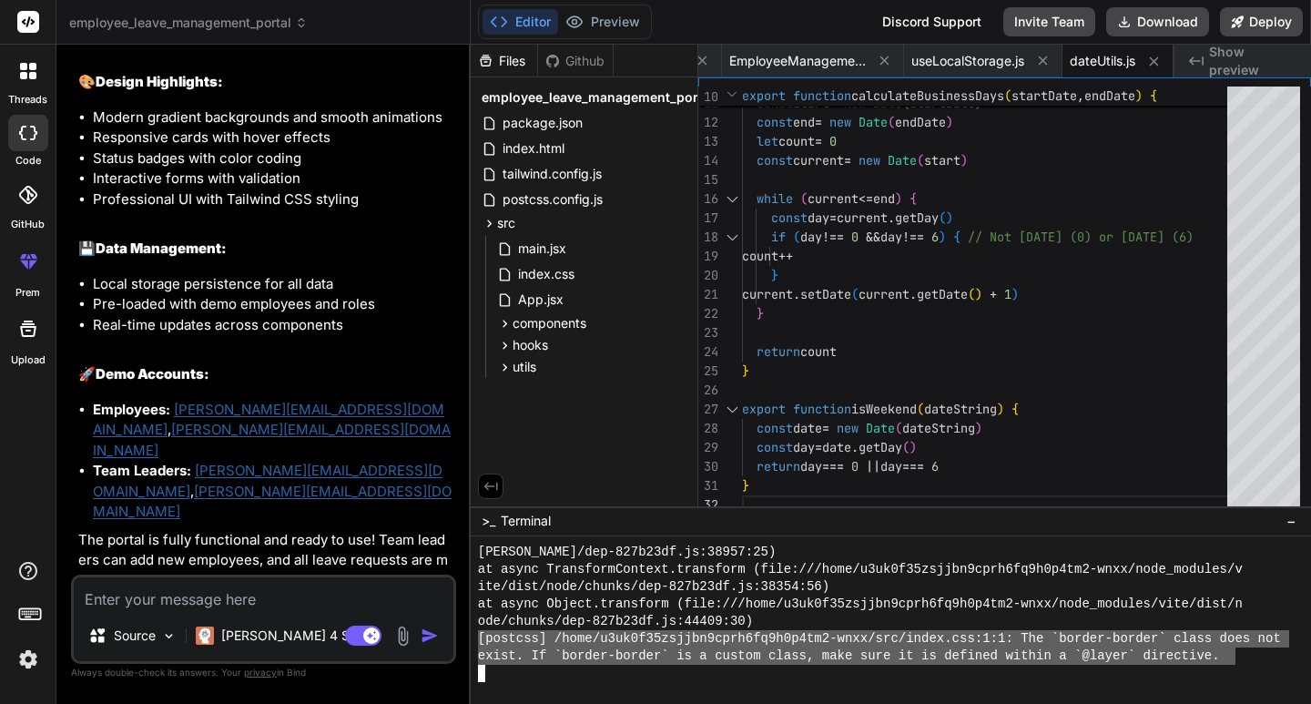
drag, startPoint x: 1236, startPoint y: 663, endPoint x: 461, endPoint y: 638, distance: 775.3
click at [461, 638] on div "employee_leave_management_portal Created with Pixso. Bind AI Web Search Created…" at bounding box center [683, 352] width 1255 height 704
type textarea "[postcss] /home/u3uk0f35zsjjbn9cprh6fq9h0p4tm2-wnxx/src/index.css:1:1: The `bor…"
click at [510, 224] on span "src" at bounding box center [506, 223] width 18 height 18
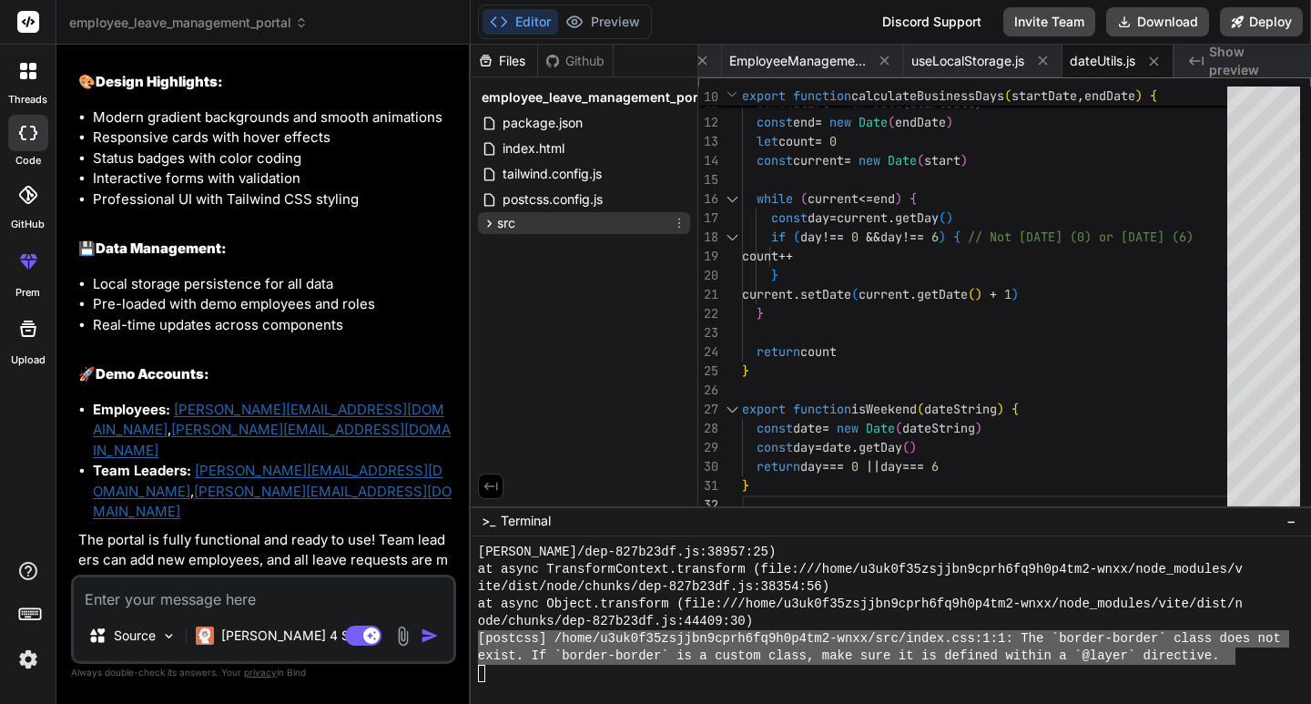
click at [486, 221] on icon at bounding box center [489, 223] width 15 height 15
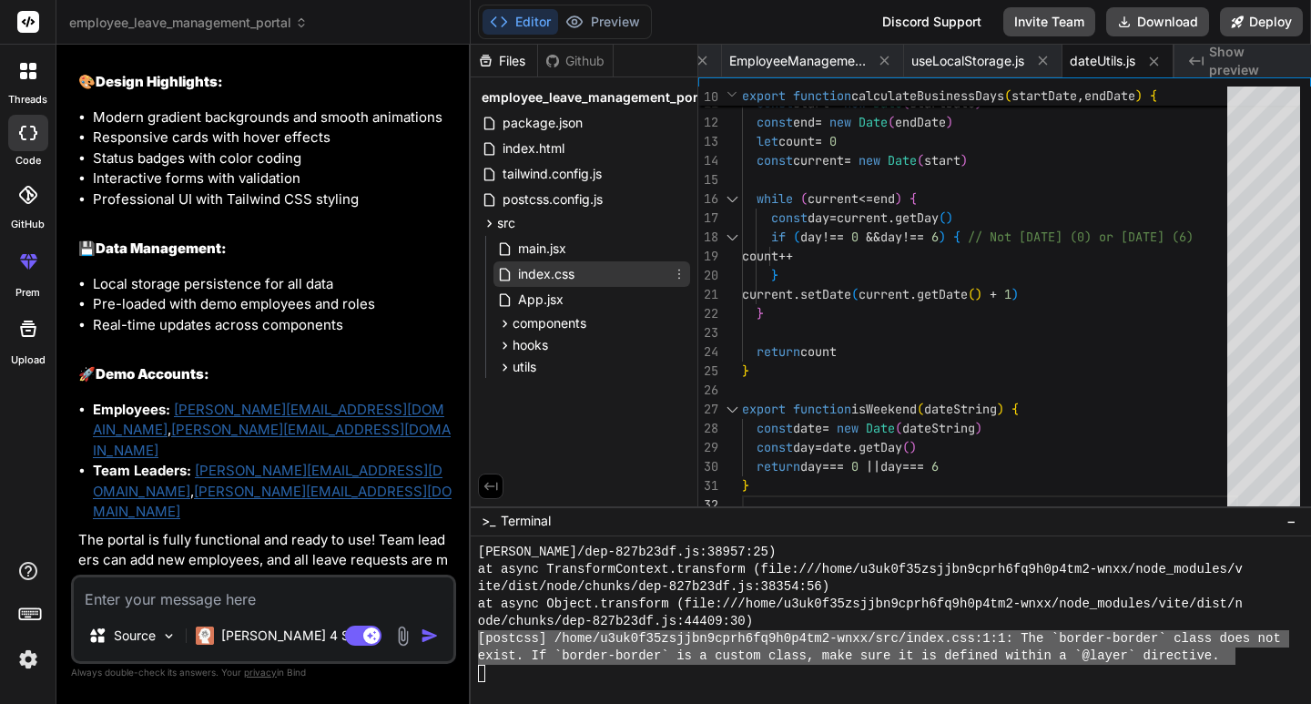
click at [545, 277] on span "index.css" at bounding box center [546, 274] width 60 height 22
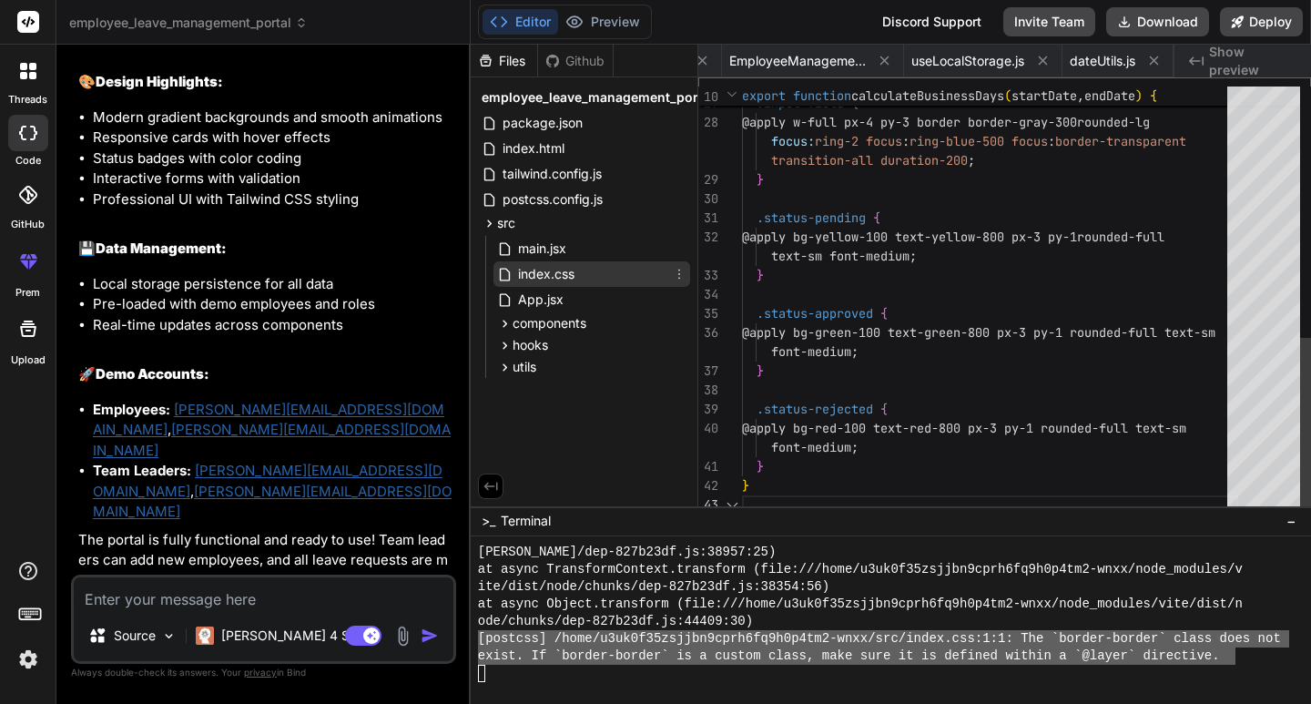
scroll to position [0, 639]
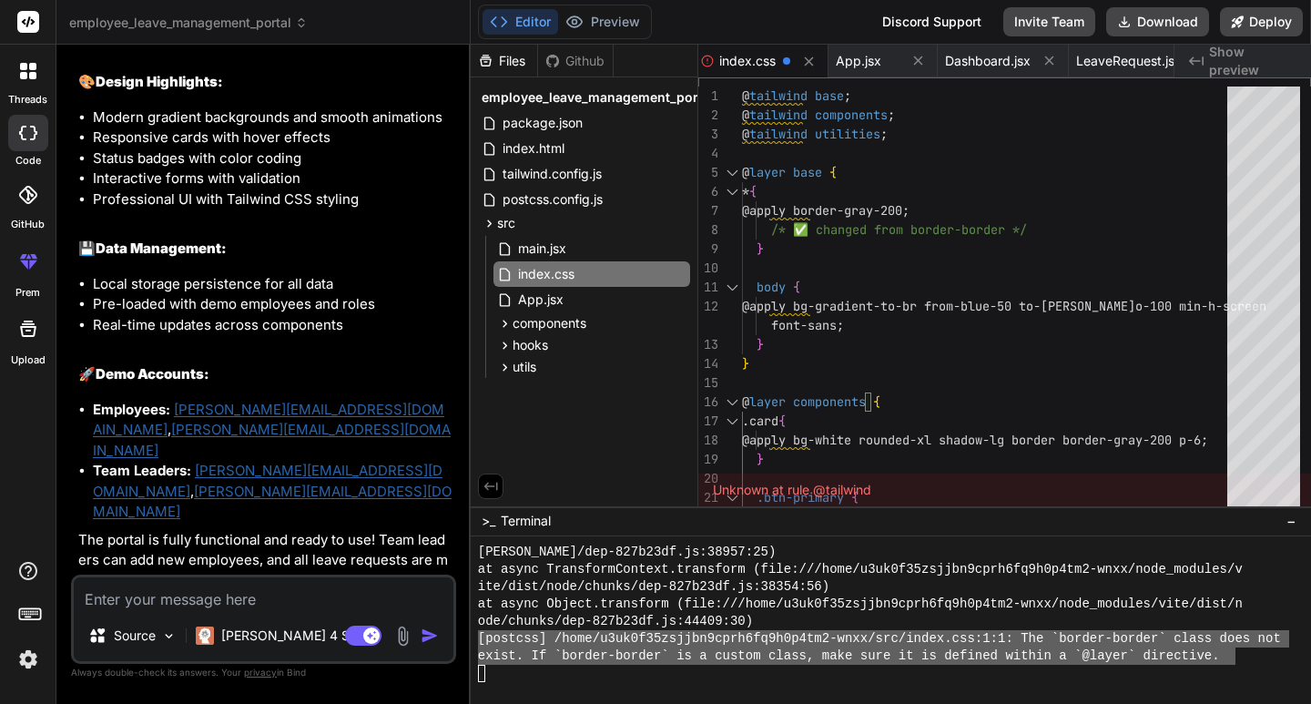
click at [596, 668] on div at bounding box center [883, 673] width 811 height 17
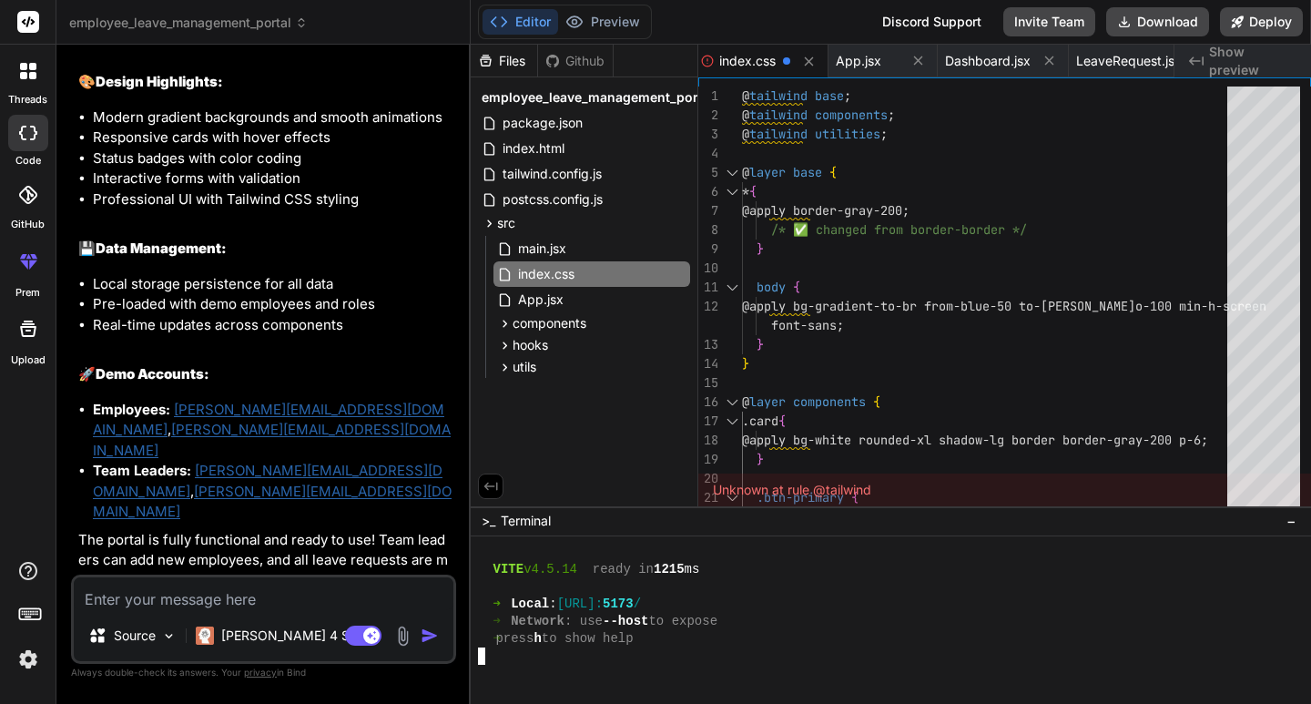
scroll to position [2457, 0]
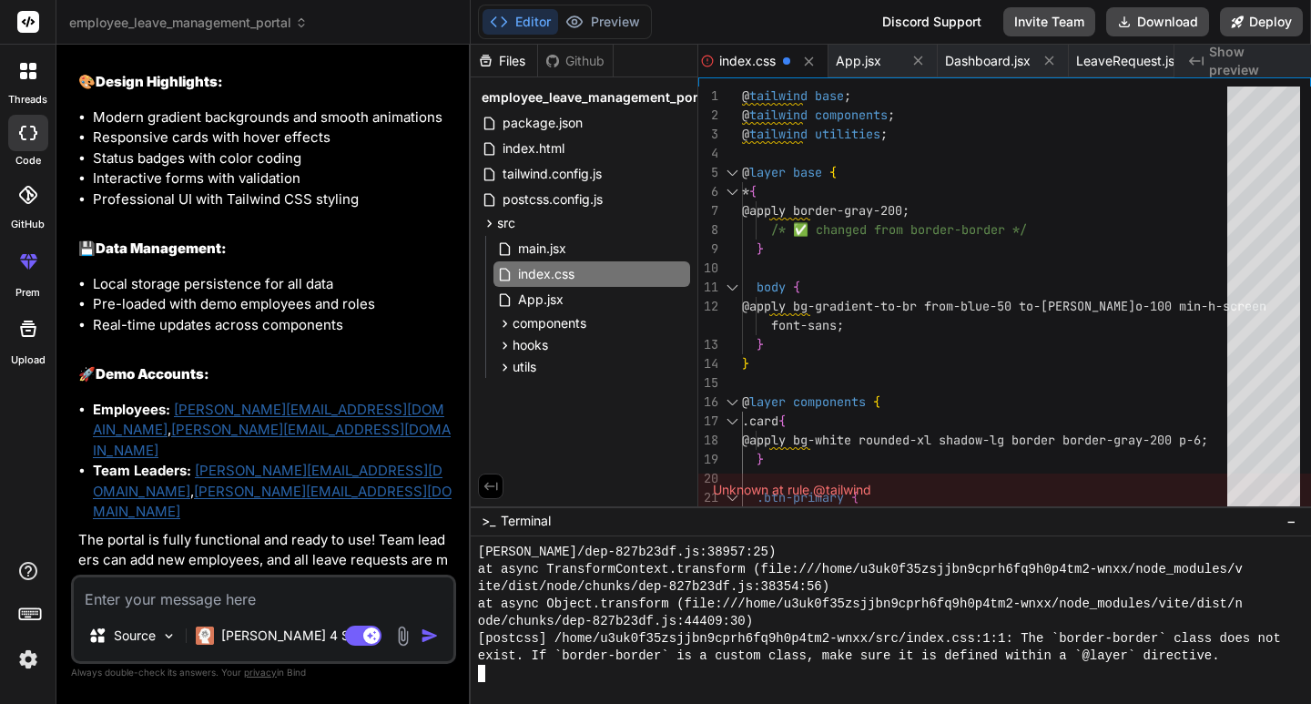
click at [228, 589] on textarea at bounding box center [264, 593] width 380 height 33
click at [1021, 451] on div ".btn-primary { @apply bg-gradient-to-r from-blue-600 to-[PERSON_NAME] o-600 tex…" at bounding box center [990, 613] width 496 height 1052
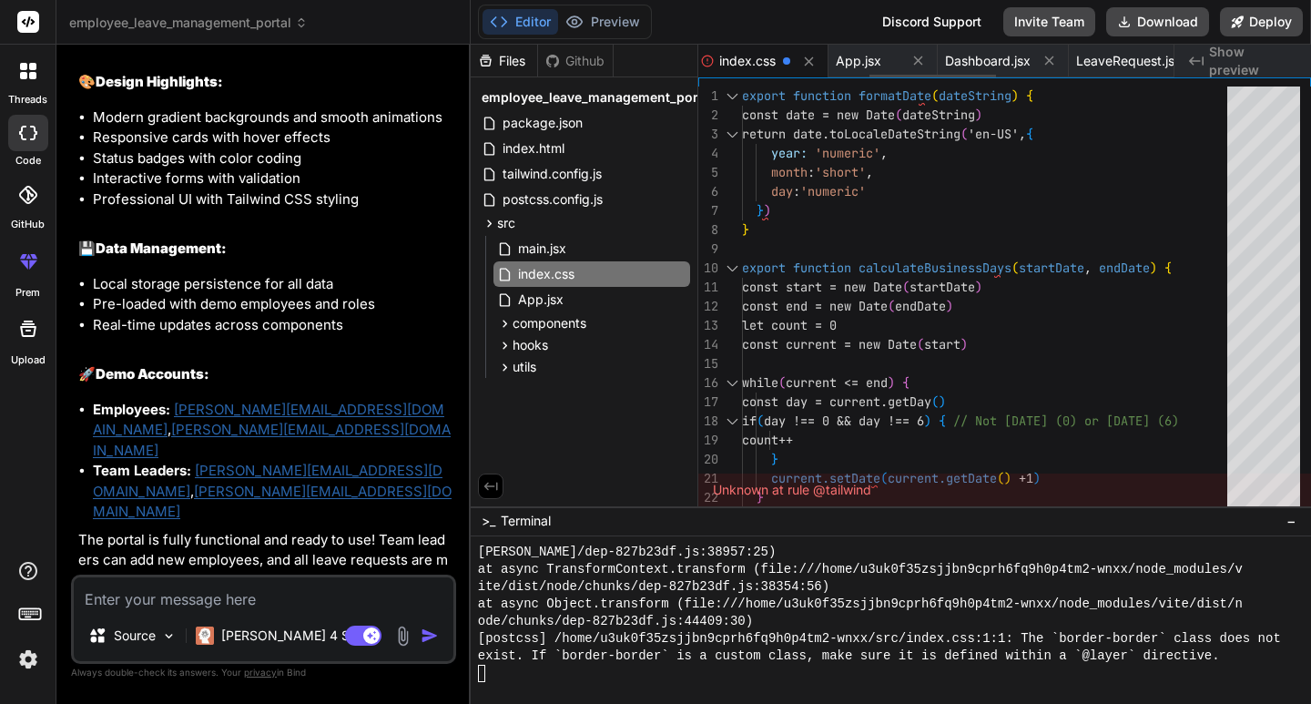
click at [766, 62] on span "index.css" at bounding box center [747, 61] width 56 height 18
click at [1062, 367] on div "export function calculateBusinessDays ( startDate , endDate ) { const start = n…" at bounding box center [990, 393] width 496 height 612
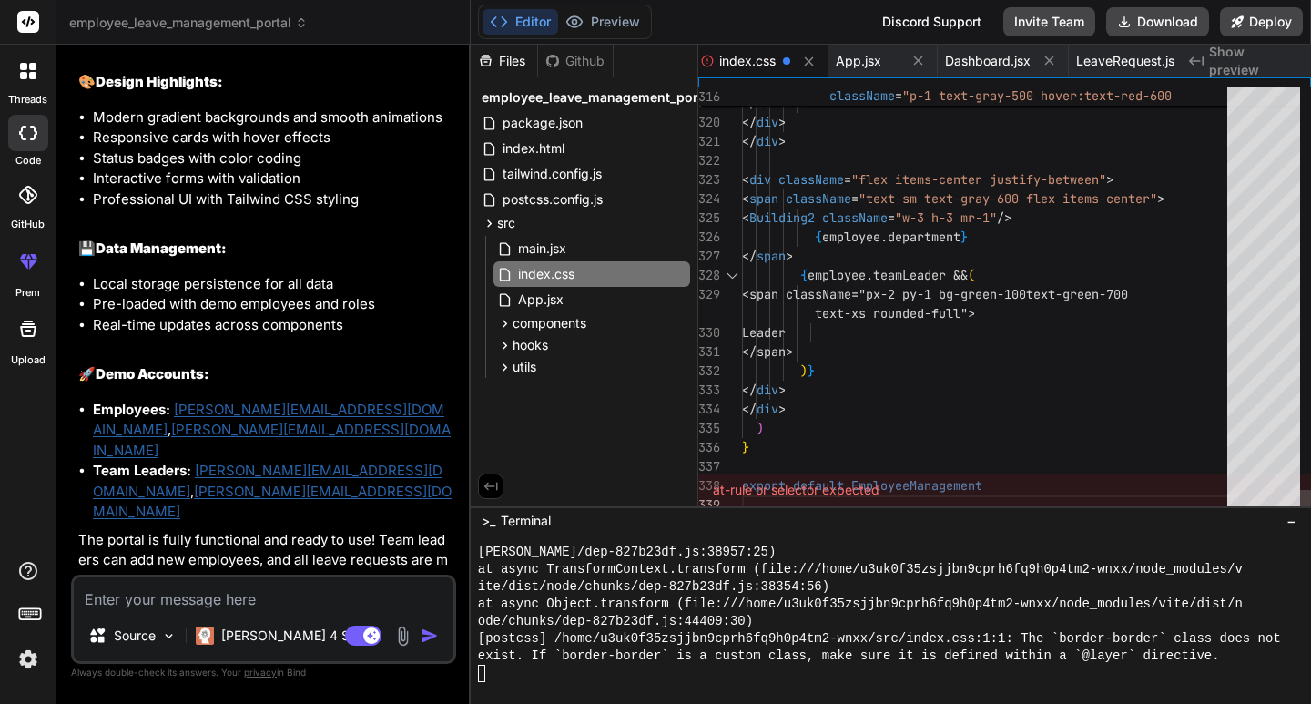
type textarea "</div> )} </> ) } export default TeamLeaderDashboard"
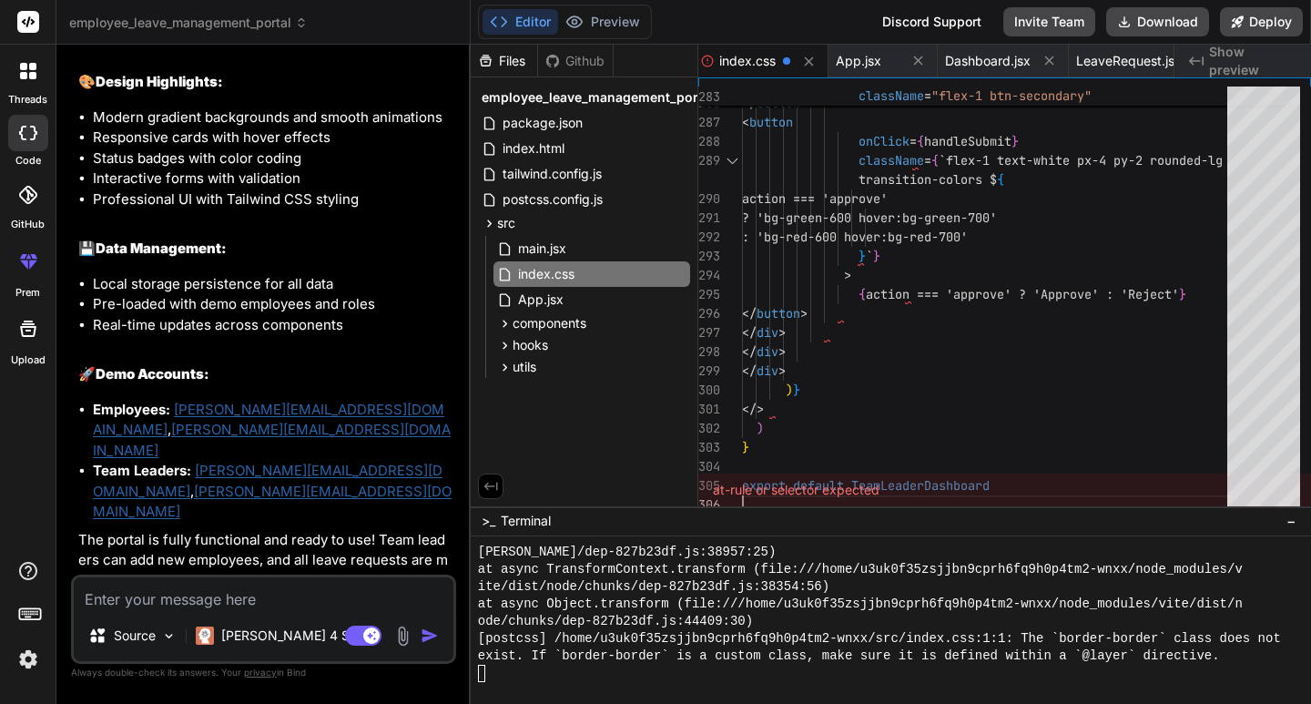
click at [492, 481] on icon at bounding box center [491, 486] width 16 height 16
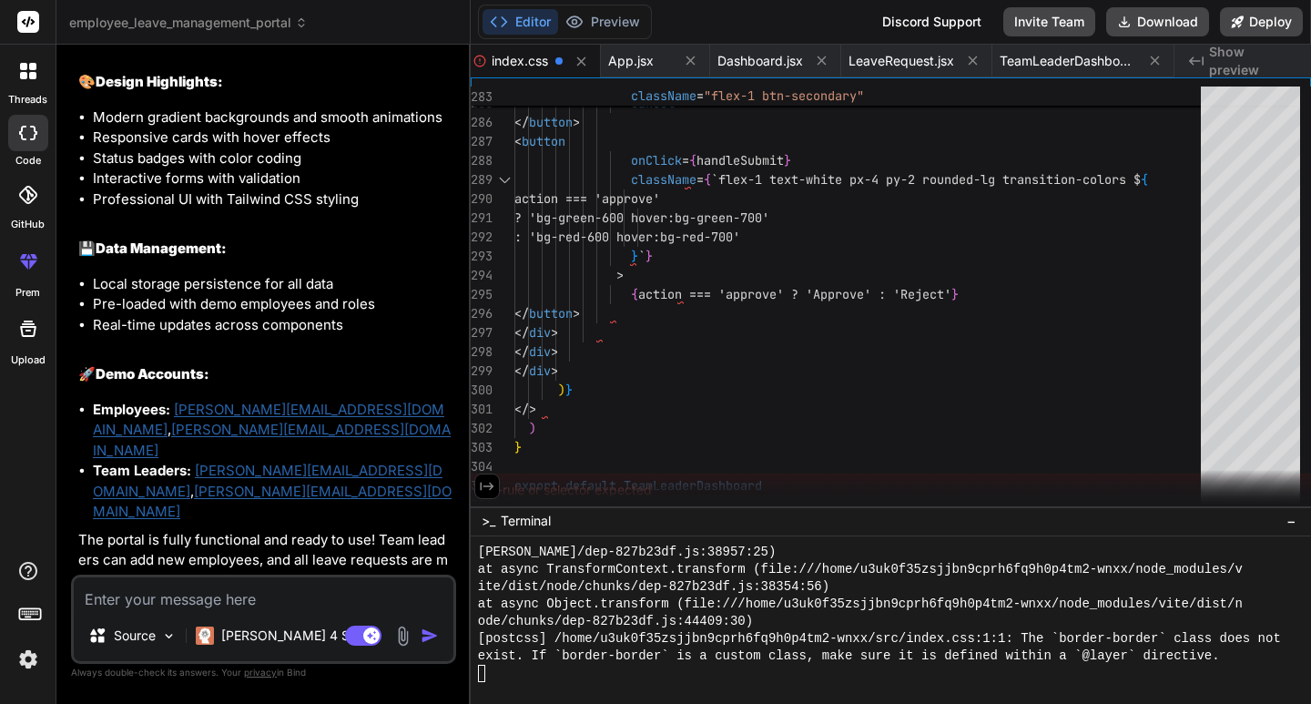
click at [487, 487] on icon at bounding box center [487, 486] width 16 height 16
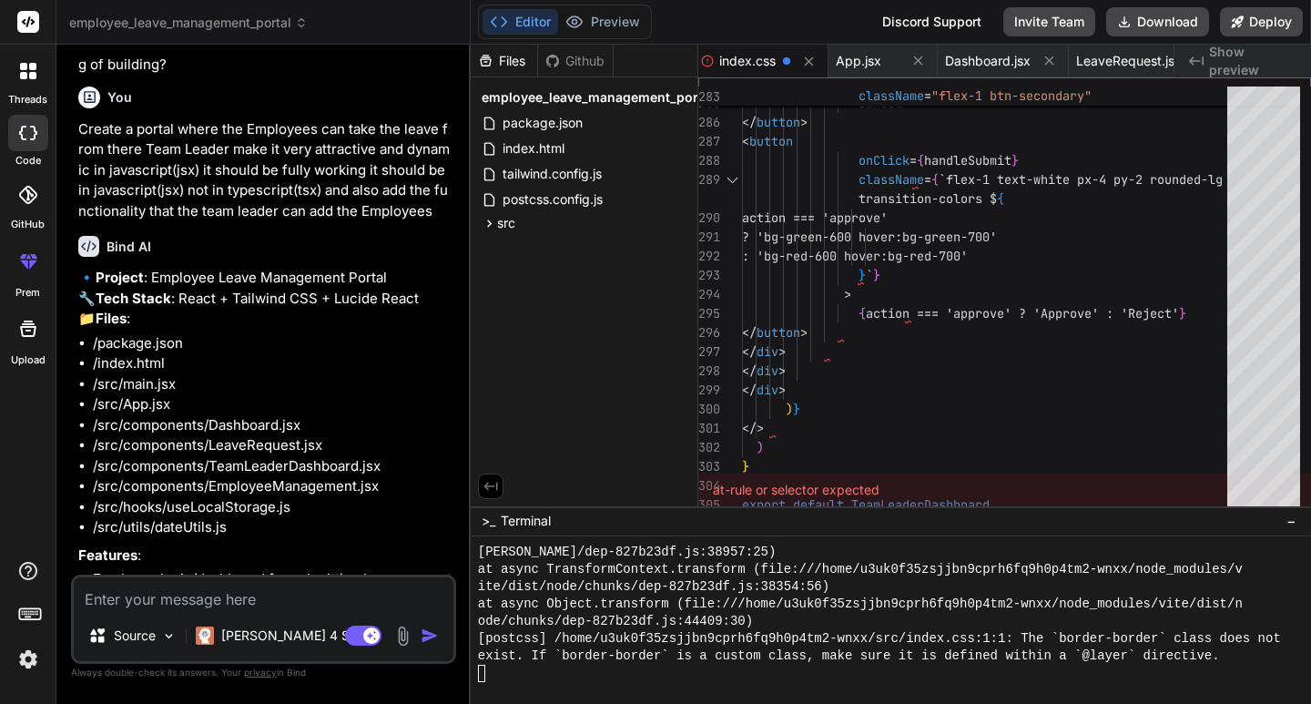
scroll to position [364, 0]
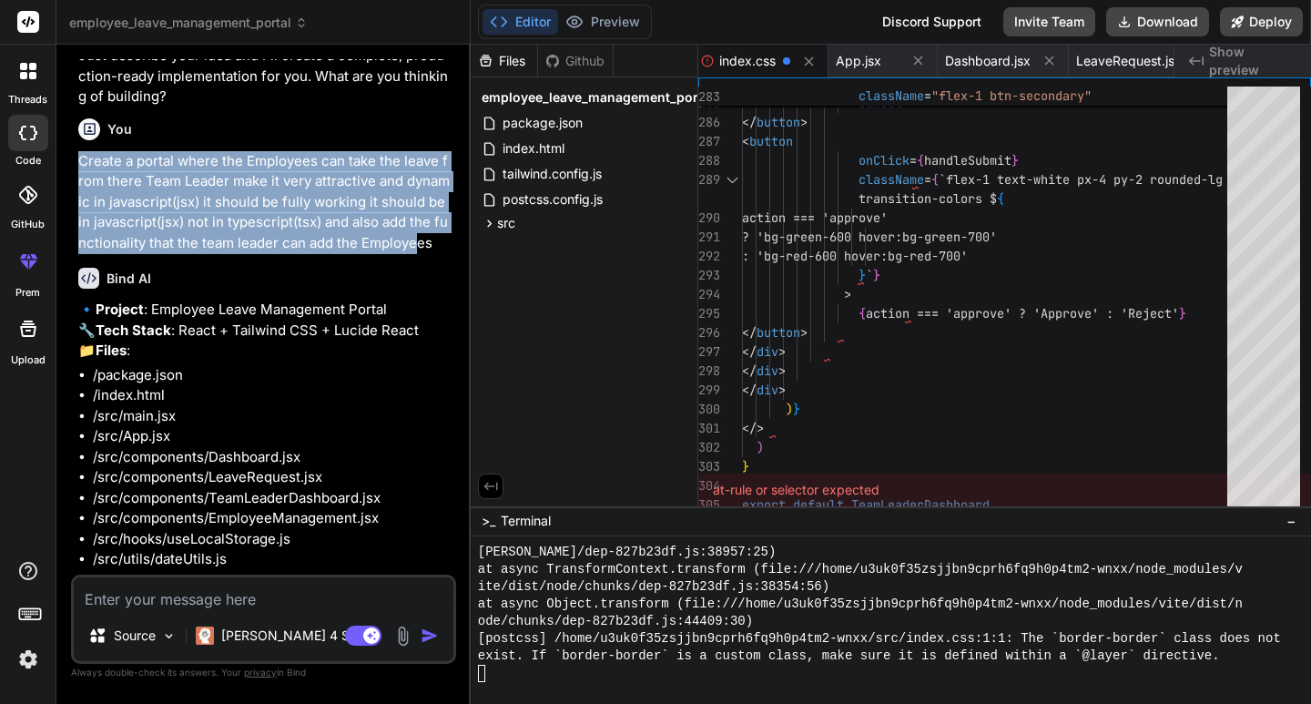
drag, startPoint x: 353, startPoint y: 225, endPoint x: 59, endPoint y: 160, distance: 301.1
click at [59, 160] on div "Bind AI Web Search Created with Pixso. Code Generator You hello Bind AI Hello! …" at bounding box center [263, 374] width 414 height 658
copy p "Create a portal where the Employees can take the leave from there Team Leader m…"
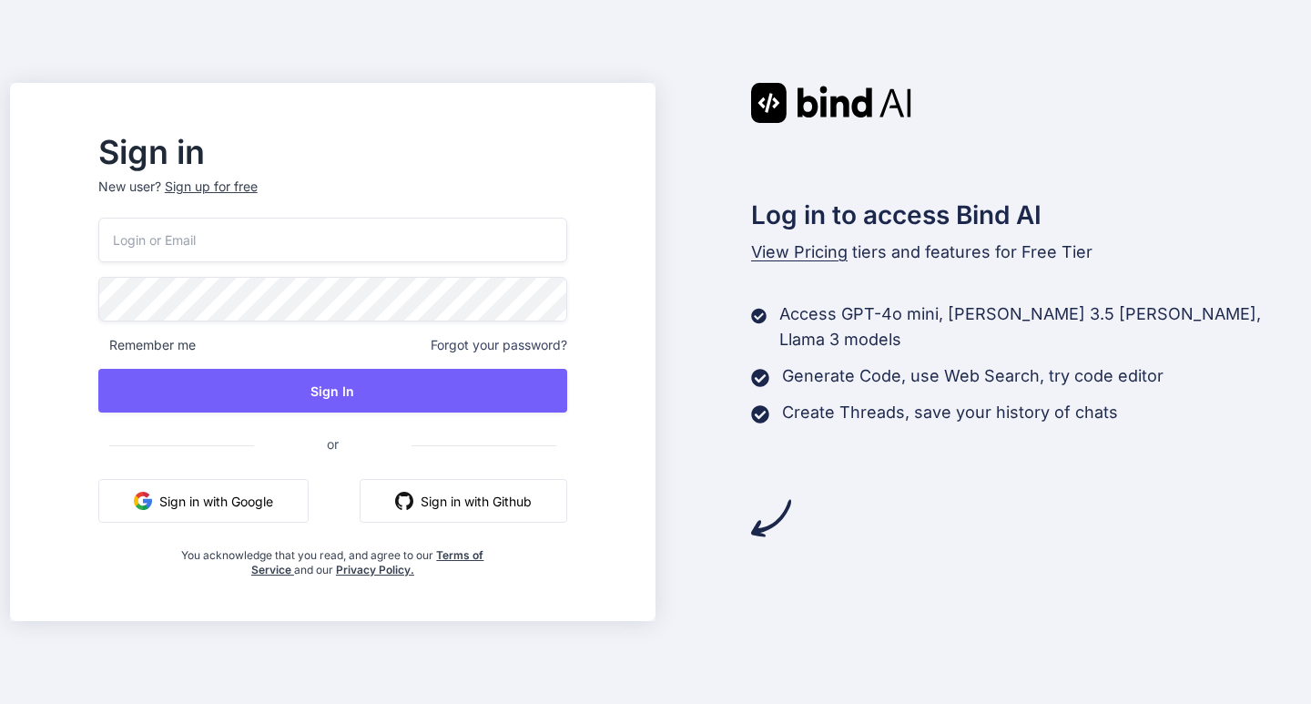
click at [300, 504] on button "Sign in with Google" at bounding box center [203, 501] width 210 height 44
